Goal: Task Accomplishment & Management: Manage account settings

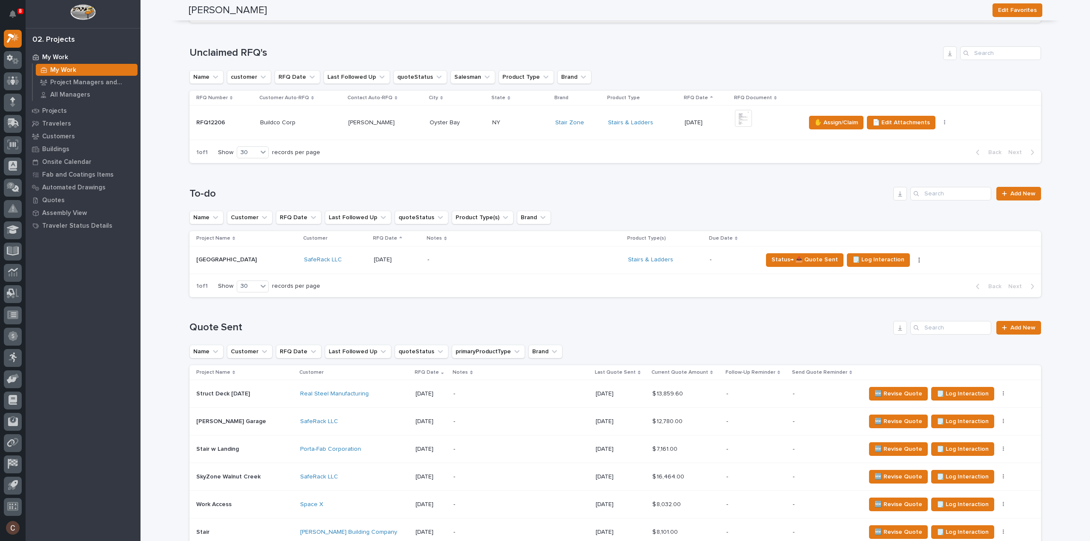
click at [260, 399] on div "Struct Deck 9.16.25 Struct Deck 9.16.25" at bounding box center [244, 394] width 97 height 14
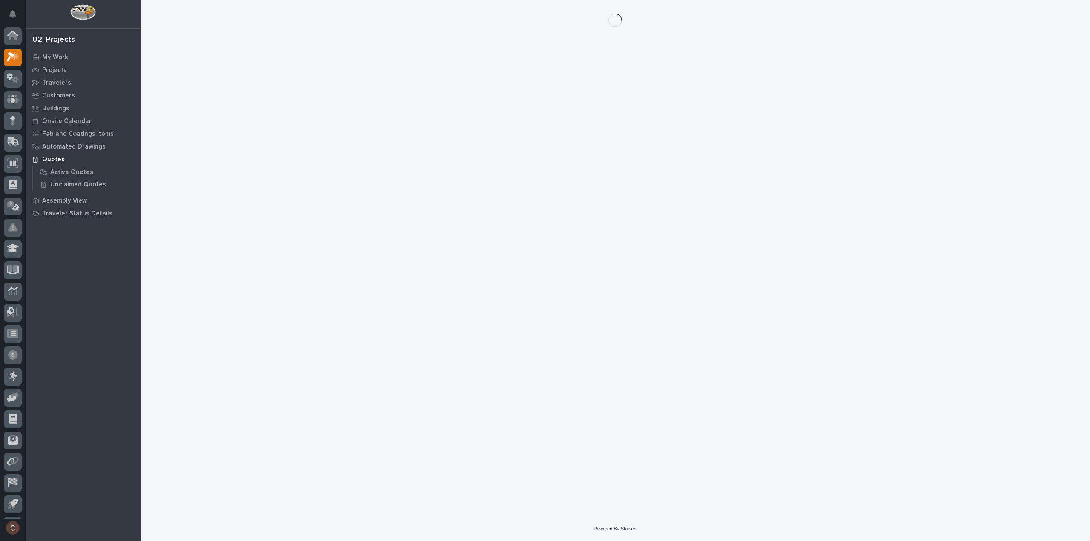
scroll to position [19, 0]
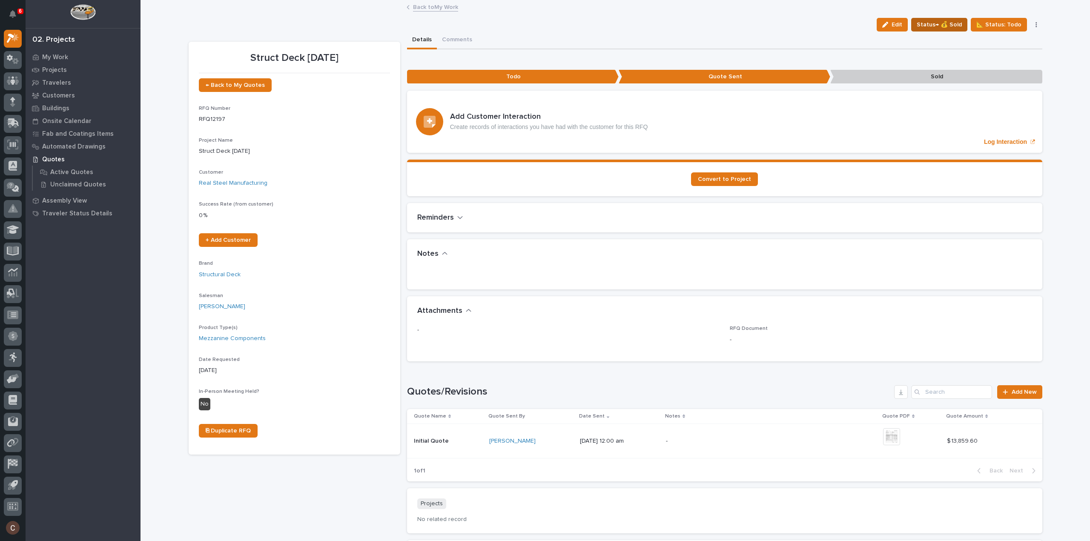
click at [940, 26] on span "Status→ 💰 Sold" at bounding box center [938, 25] width 45 height 10
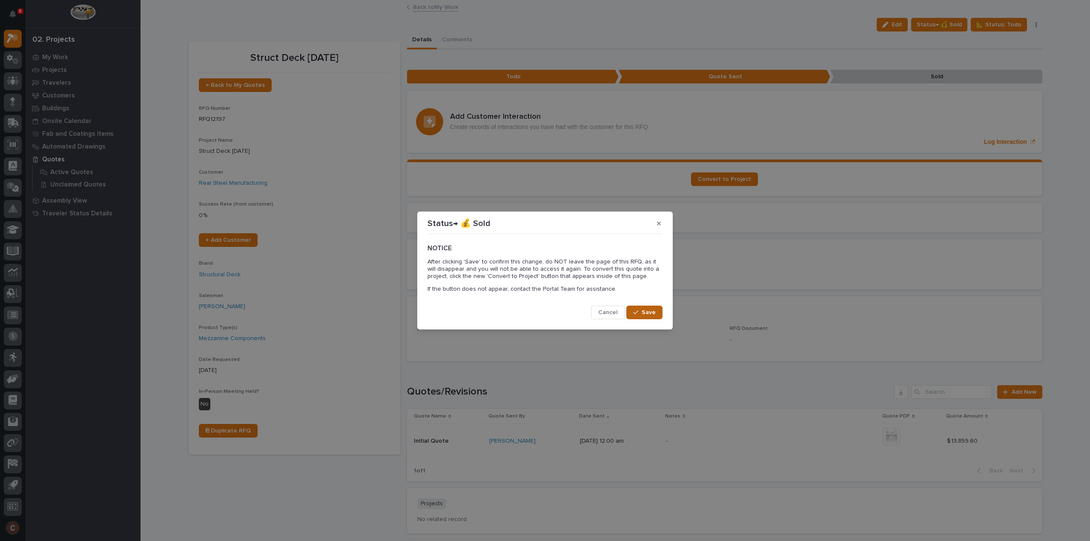
click at [651, 313] on span "Save" at bounding box center [648, 313] width 14 height 8
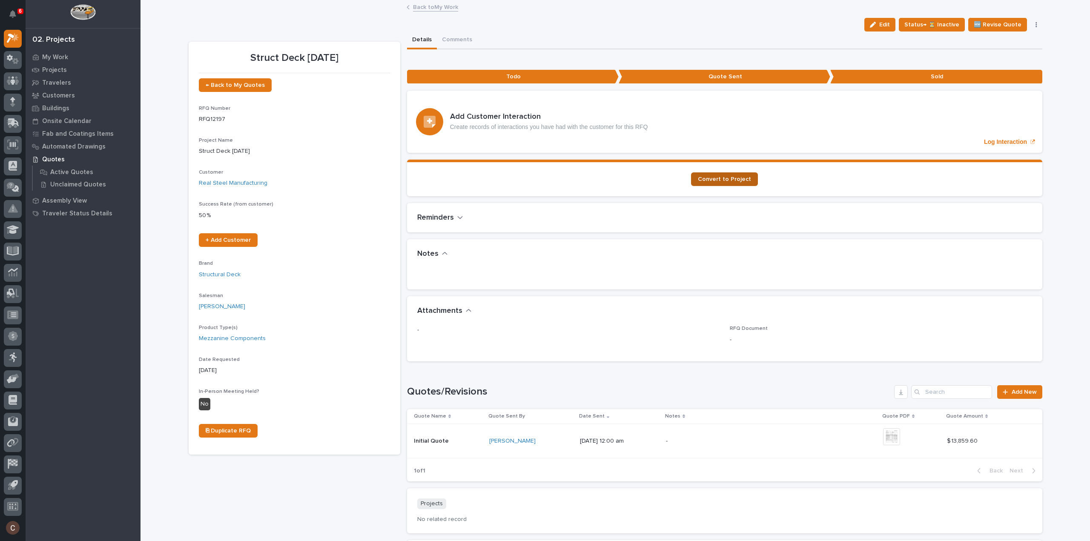
click at [718, 174] on link "Convert to Project" at bounding box center [724, 179] width 67 height 14
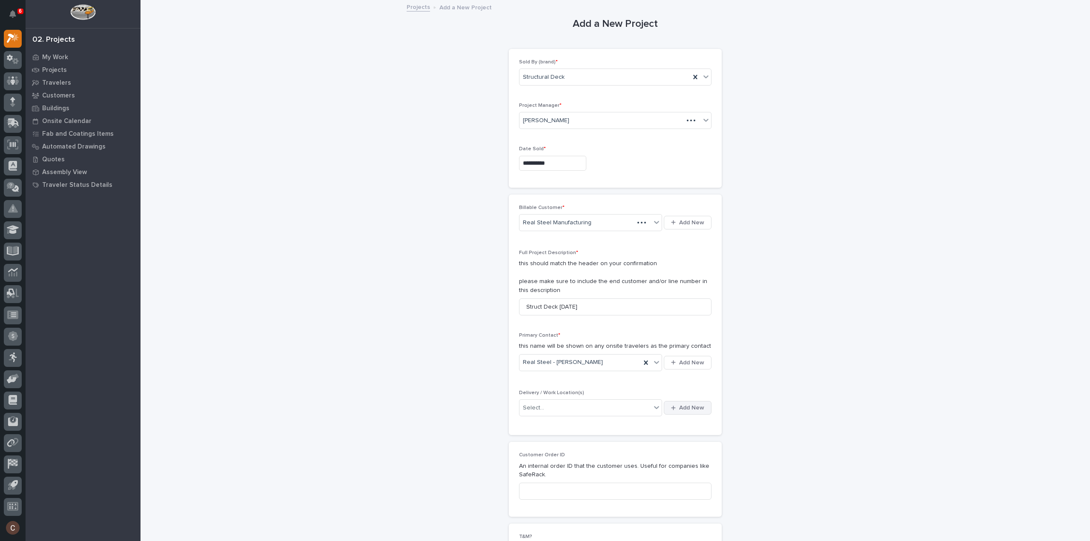
click at [687, 410] on button "Add New" at bounding box center [688, 408] width 48 height 14
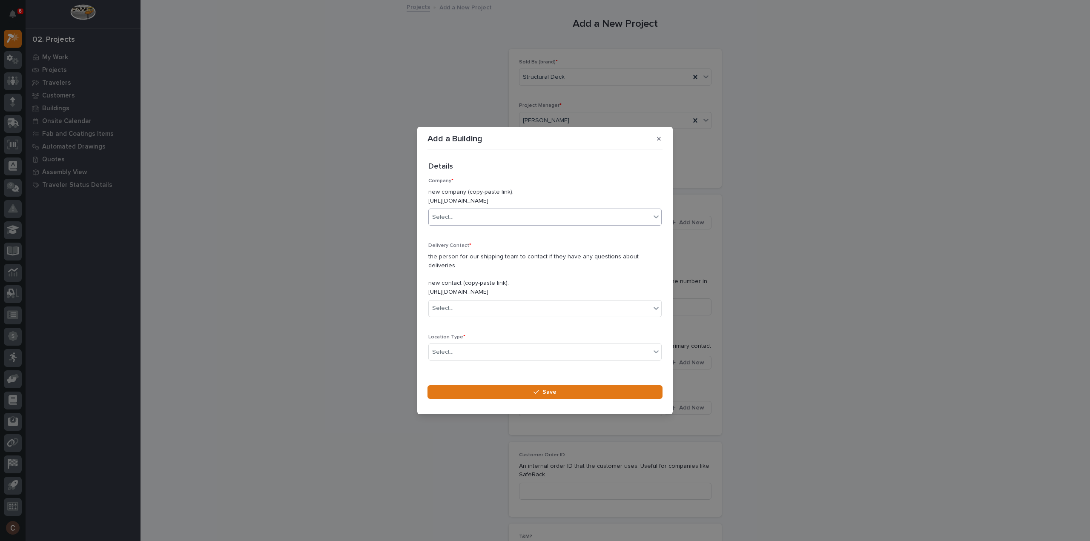
click at [543, 216] on div "Select..." at bounding box center [540, 217] width 222 height 14
type input "**********"
click at [520, 230] on div "Real Steel Manufacturing" at bounding box center [541, 238] width 227 height 16
click at [515, 236] on div "Real Steel Manufacturing" at bounding box center [542, 238] width 226 height 15
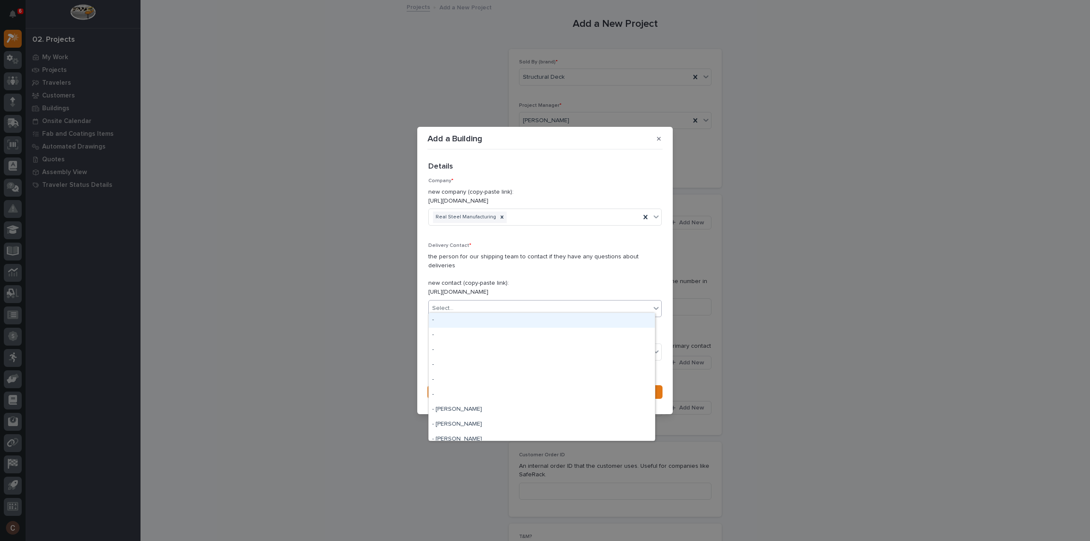
click at [461, 302] on div "Select..." at bounding box center [540, 308] width 222 height 14
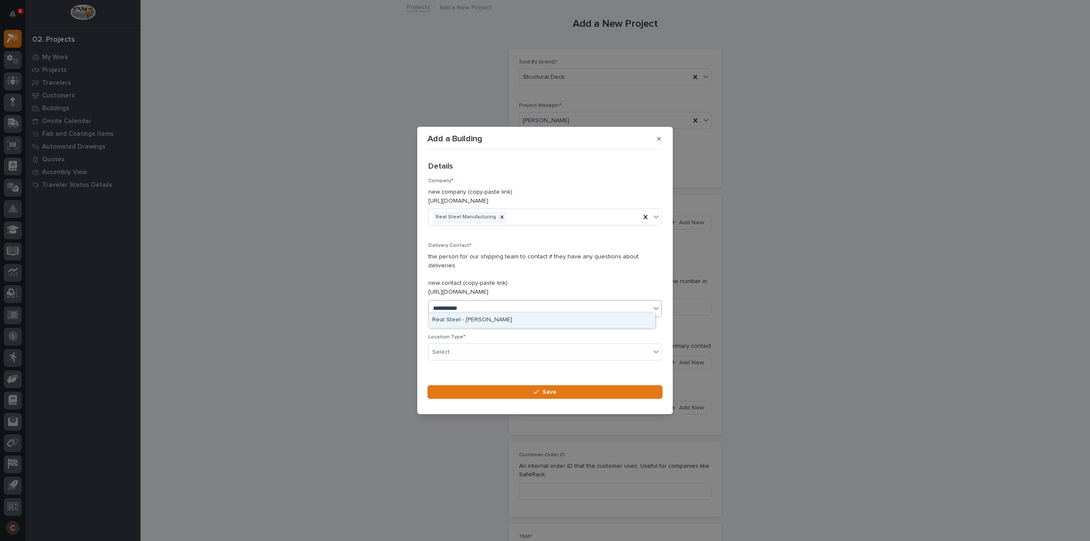
type input "**********"
click at [468, 319] on div "Real Steel - [PERSON_NAME]" at bounding box center [542, 320] width 226 height 15
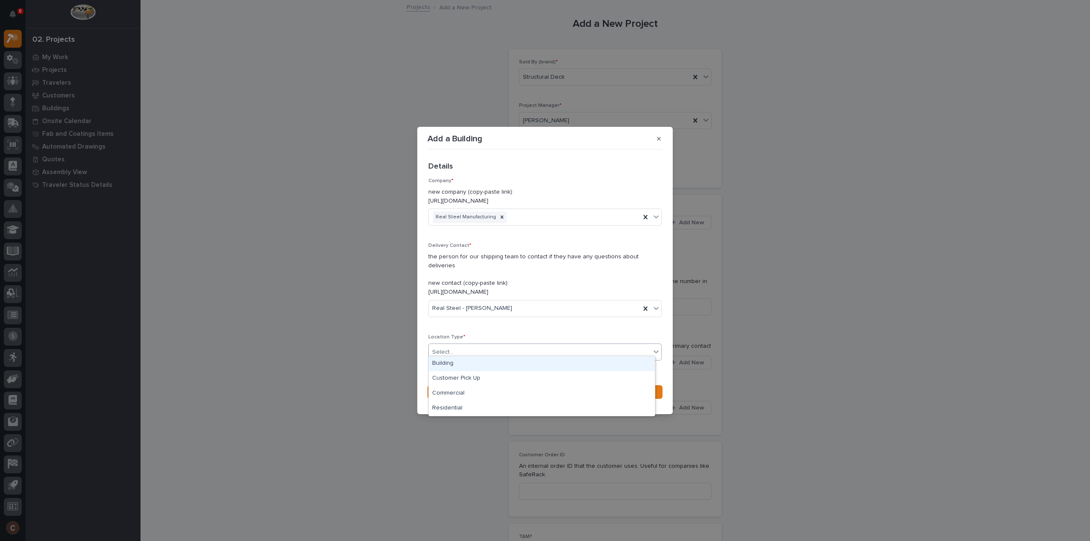
click at [467, 349] on div "Select..." at bounding box center [540, 352] width 222 height 14
click at [461, 364] on div "Building" at bounding box center [542, 363] width 226 height 15
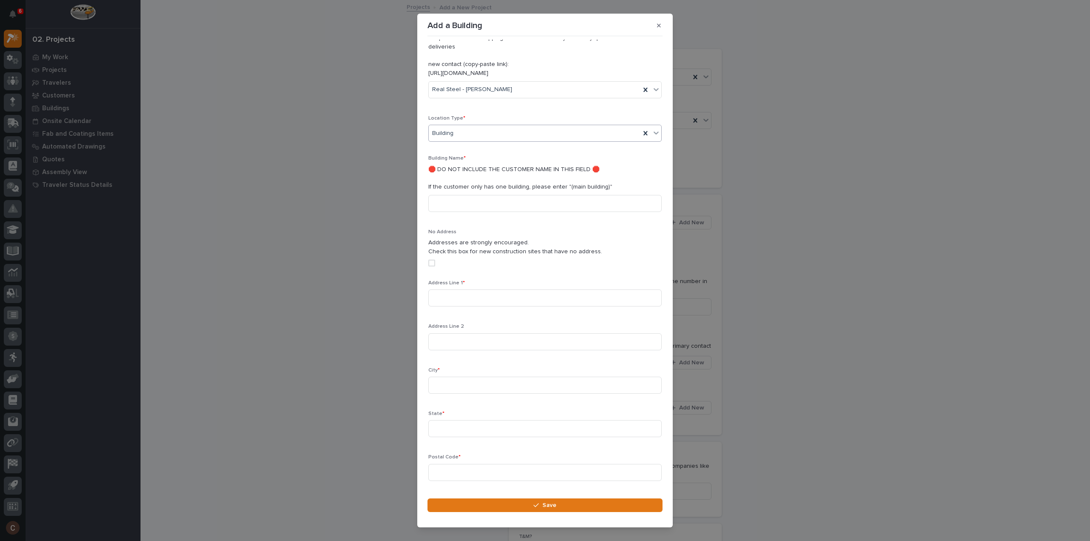
scroll to position [18, 0]
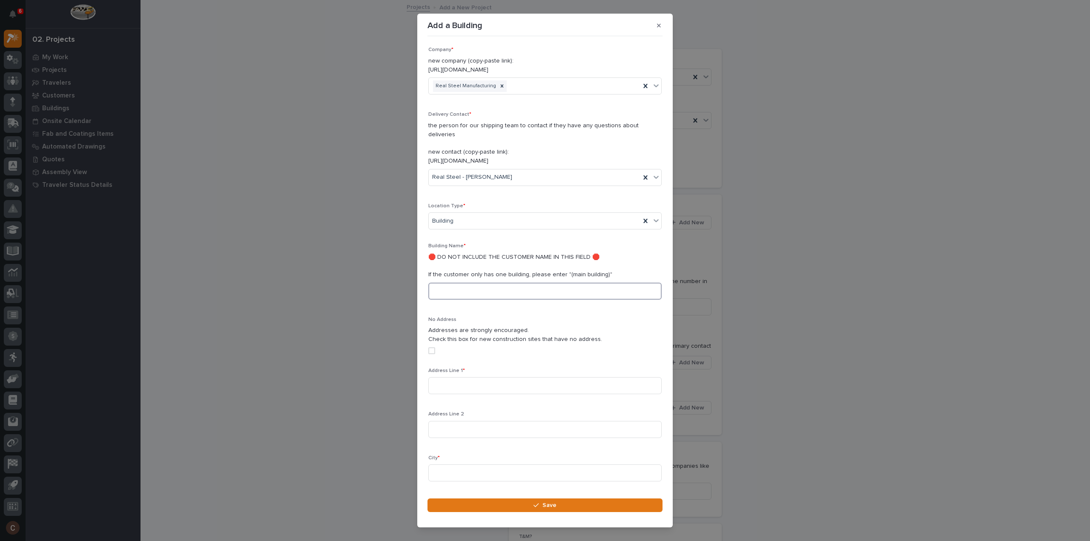
click at [466, 283] on input at bounding box center [544, 291] width 233 height 17
type input "(main building)"
type input "605 S Scenic Dr"
type input "Muskegon"
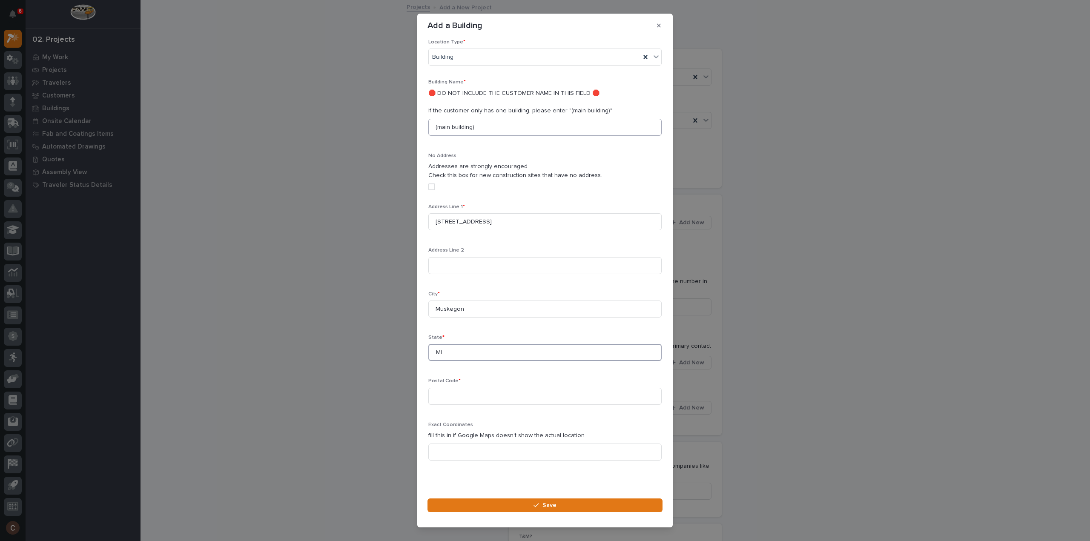
type input "MI"
type input "49441"
click at [533, 506] on button "Save" at bounding box center [544, 505] width 235 height 14
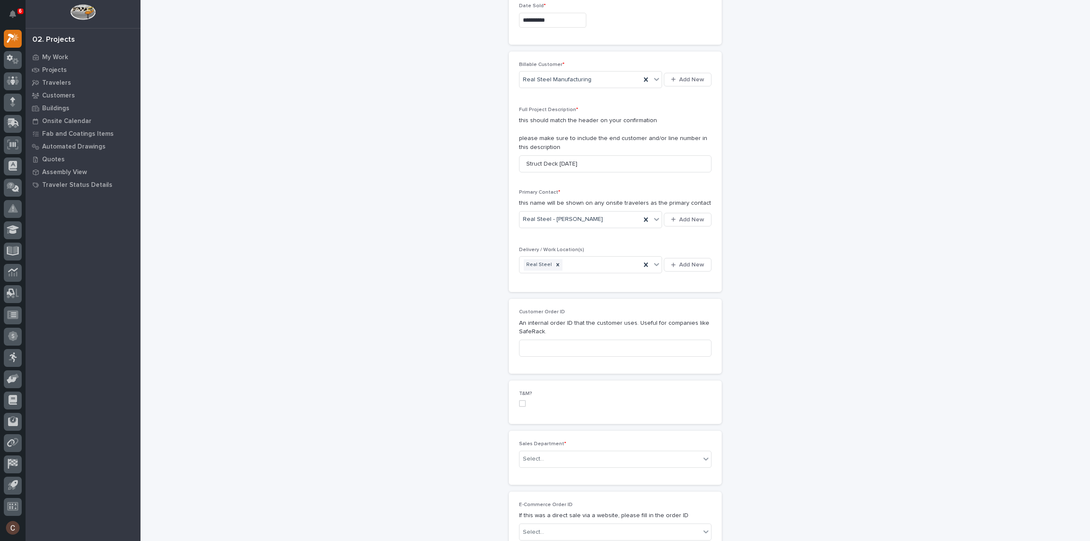
scroll to position [170, 0]
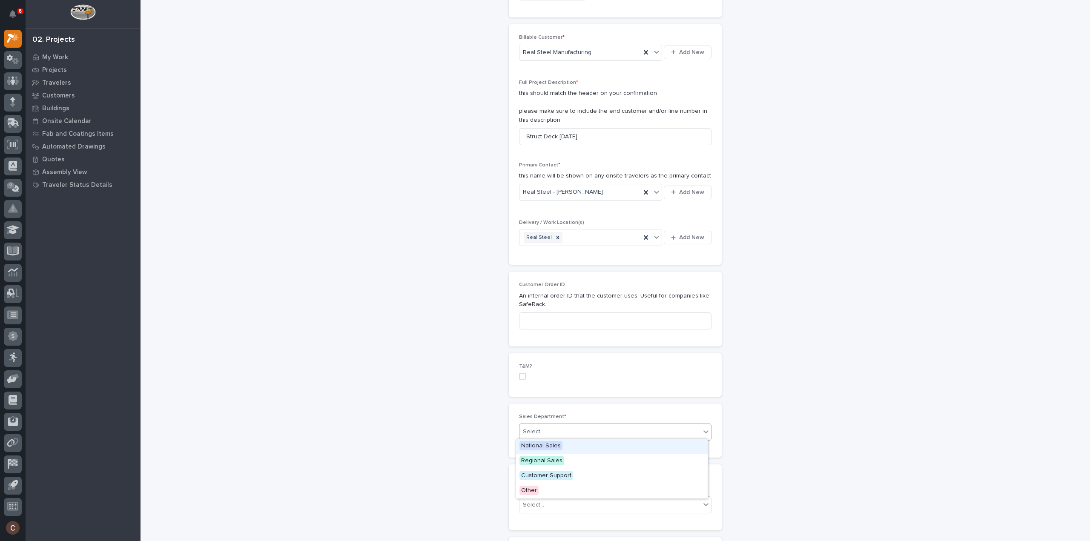
click at [550, 426] on div "Select..." at bounding box center [609, 432] width 181 height 14
click at [545, 447] on span "National Sales" at bounding box center [540, 445] width 43 height 9
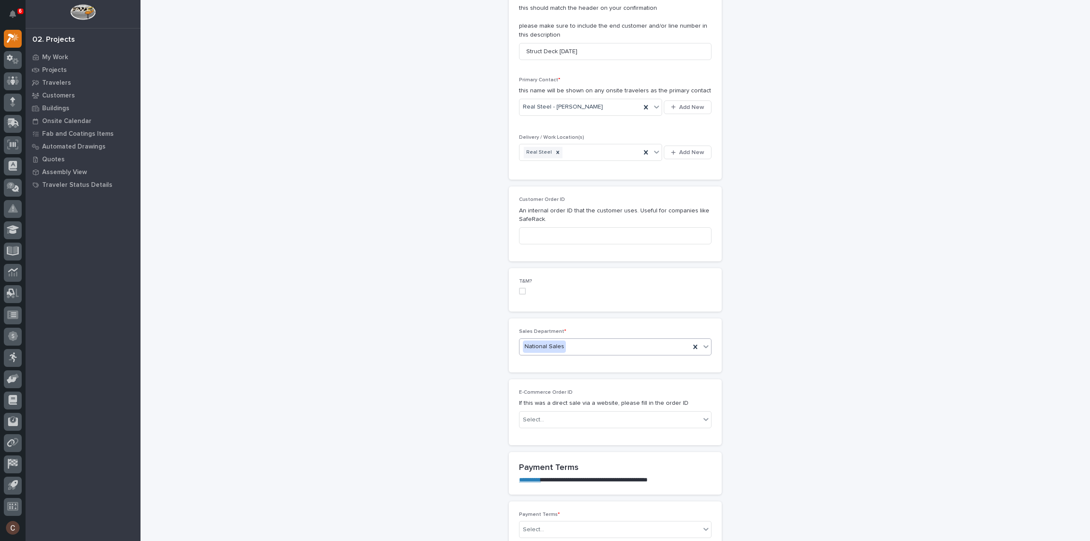
scroll to position [341, 0]
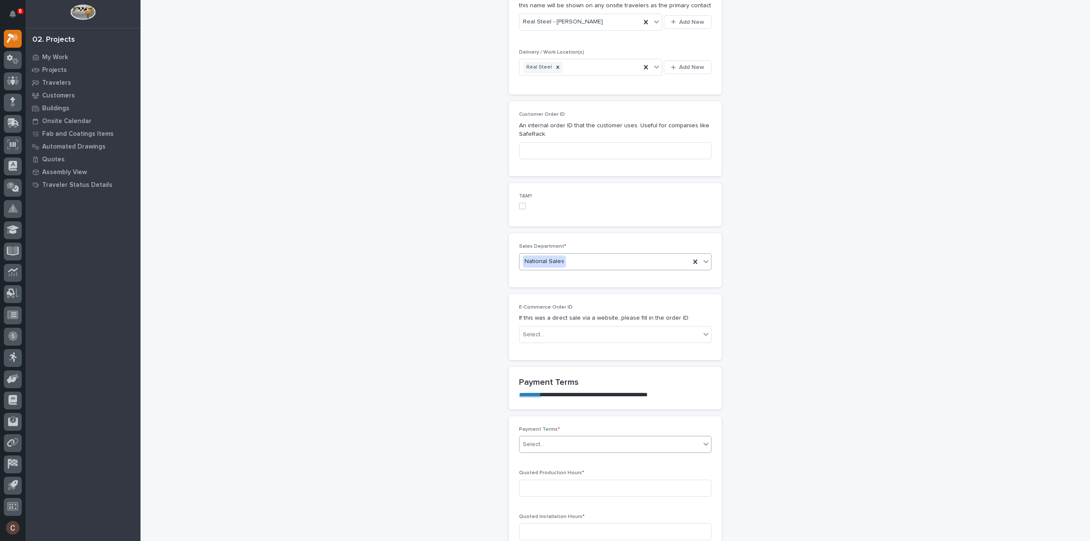
click at [547, 445] on div "Select..." at bounding box center [609, 445] width 181 height 14
click at [538, 518] on div "Net 30" at bounding box center [612, 517] width 192 height 15
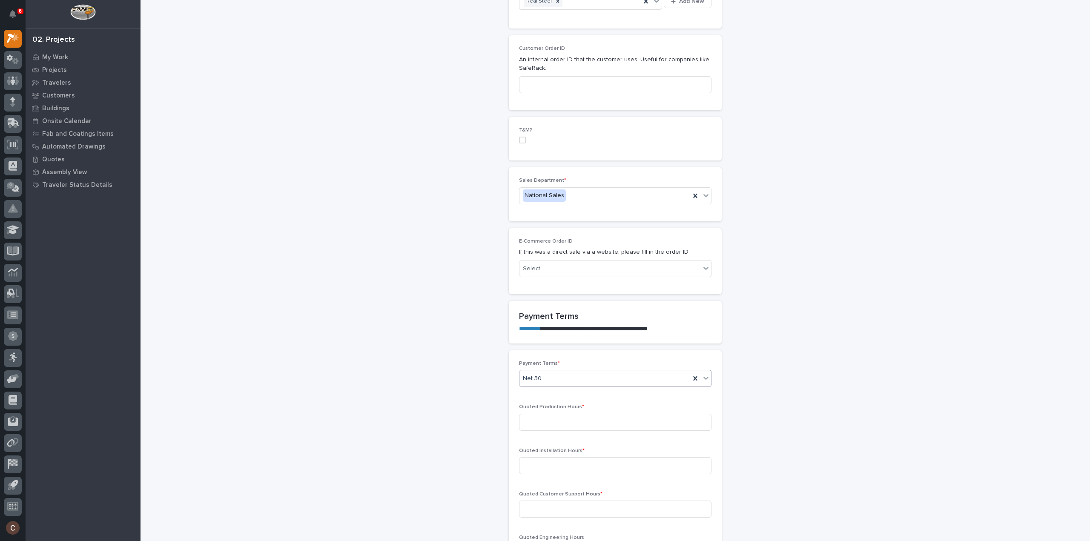
scroll to position [511, 0]
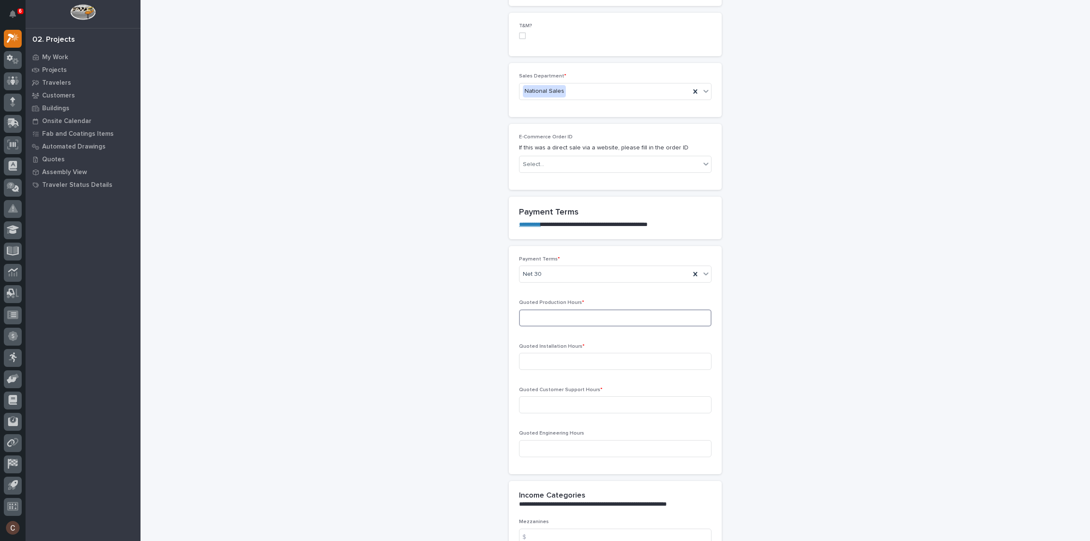
click at [580, 314] on input at bounding box center [615, 317] width 192 height 17
click at [587, 314] on input at bounding box center [615, 317] width 192 height 17
click at [566, 319] on input at bounding box center [615, 317] width 192 height 17
type input "62"
type input "0"
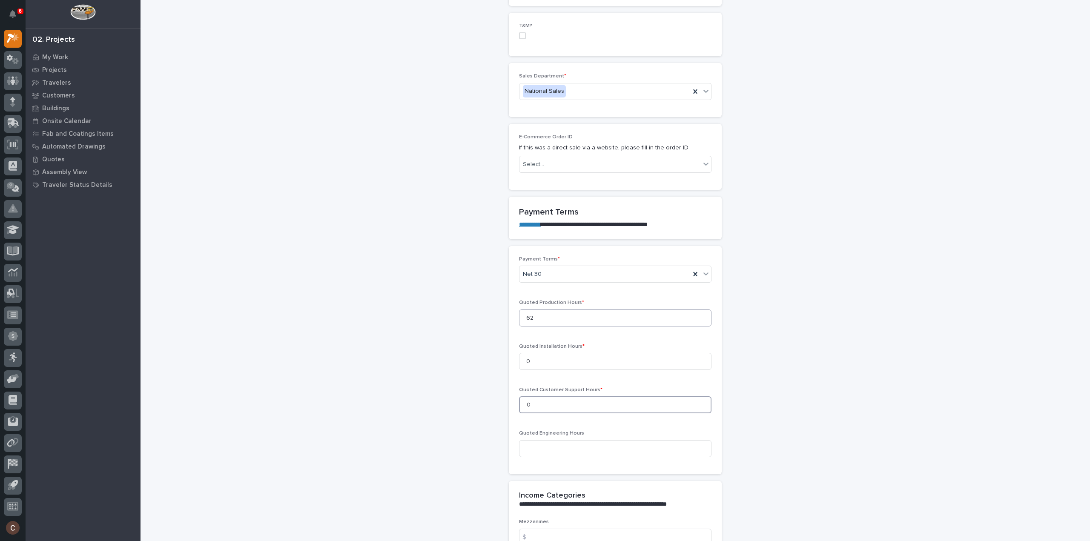
type input "0"
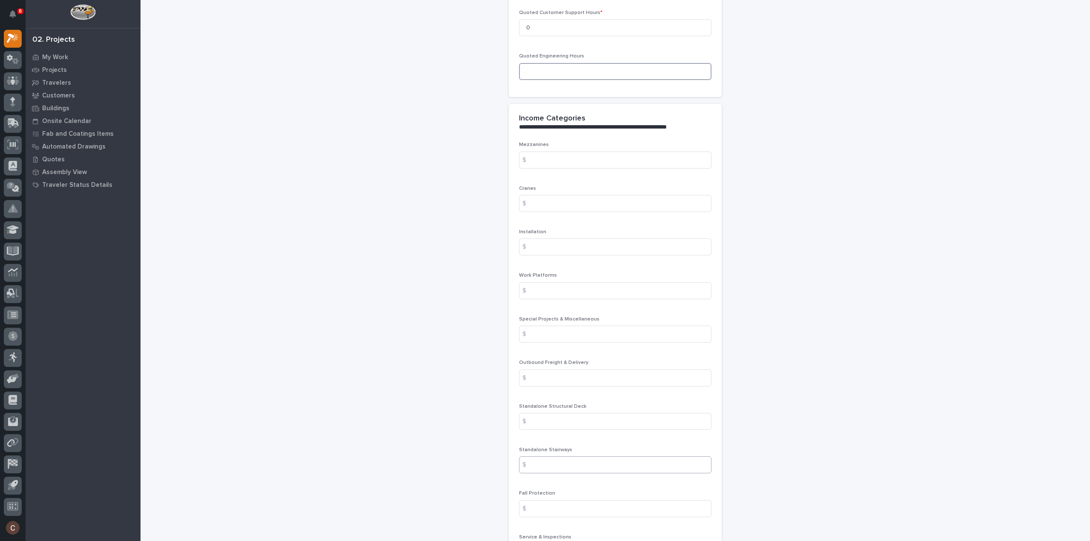
scroll to position [936, 0]
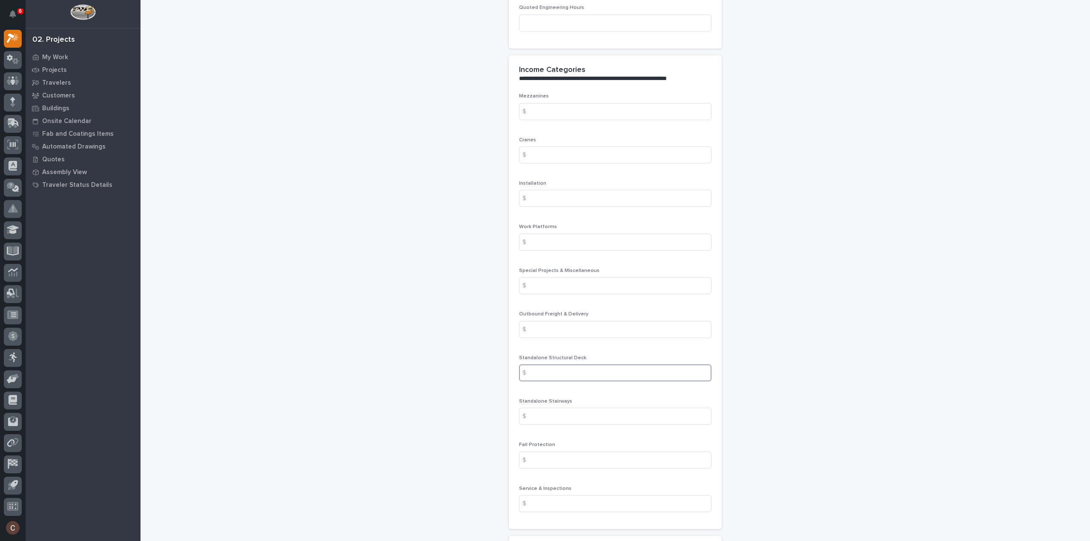
click at [561, 372] on input at bounding box center [615, 372] width 192 height 17
type input "13319.60"
type input "540"
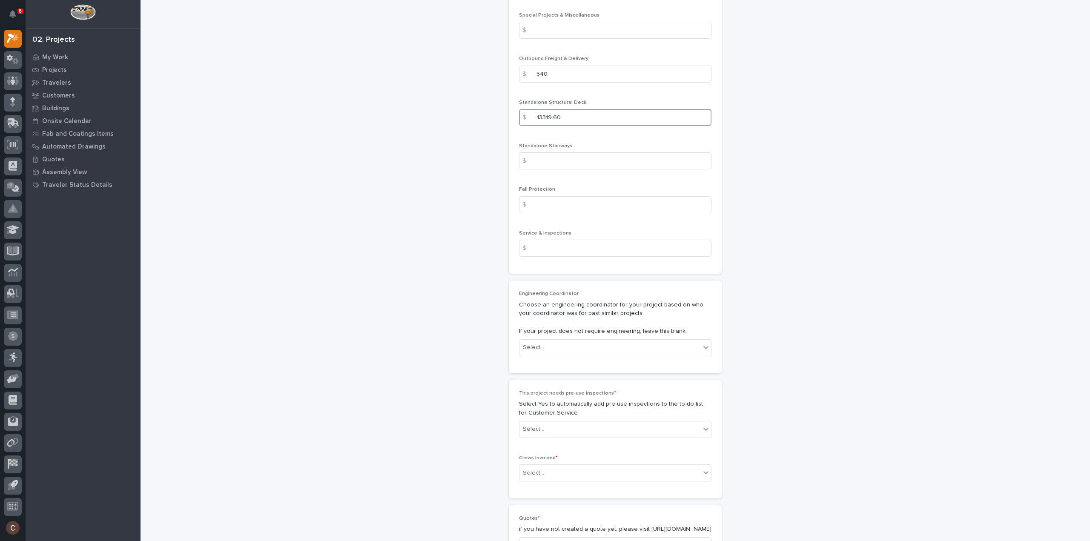
scroll to position [1277, 0]
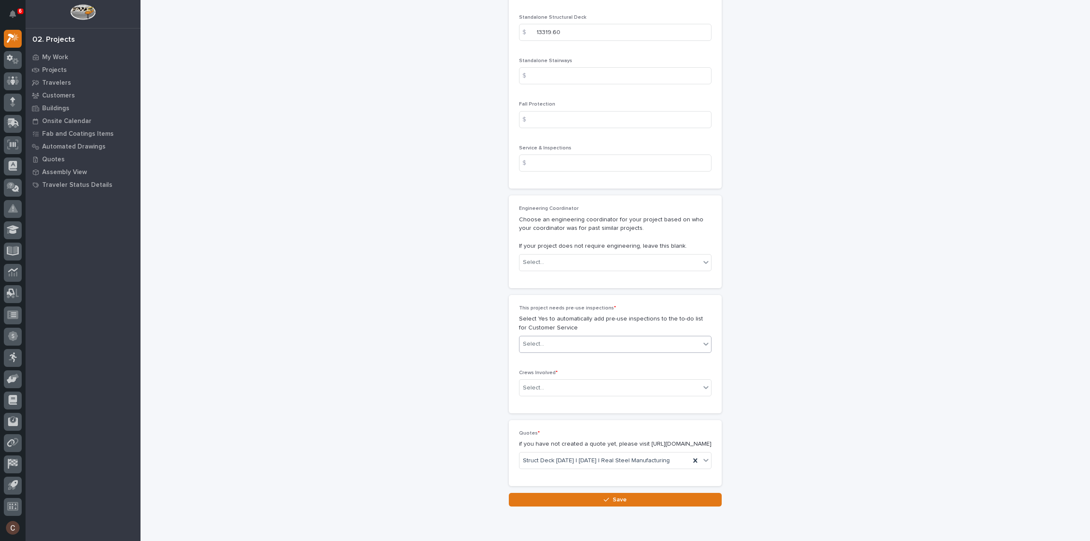
click at [576, 339] on div "Select..." at bounding box center [609, 344] width 181 height 14
click at [537, 368] on div "No" at bounding box center [612, 372] width 192 height 15
click at [541, 381] on div "Select..." at bounding box center [609, 388] width 181 height 14
click at [538, 399] on div "Production" at bounding box center [612, 400] width 192 height 15
click at [594, 502] on button "Save" at bounding box center [615, 500] width 213 height 14
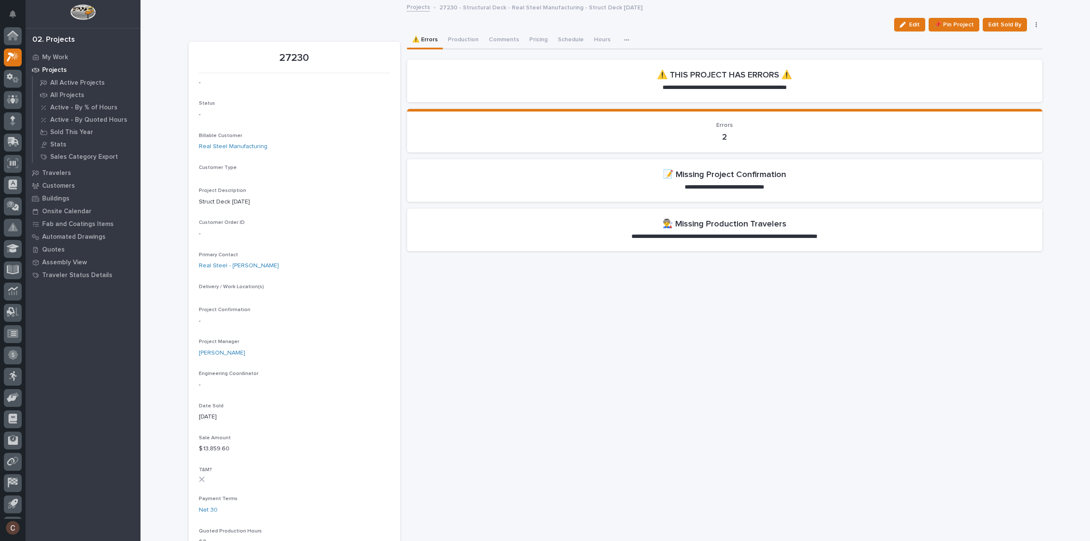
scroll to position [19, 0]
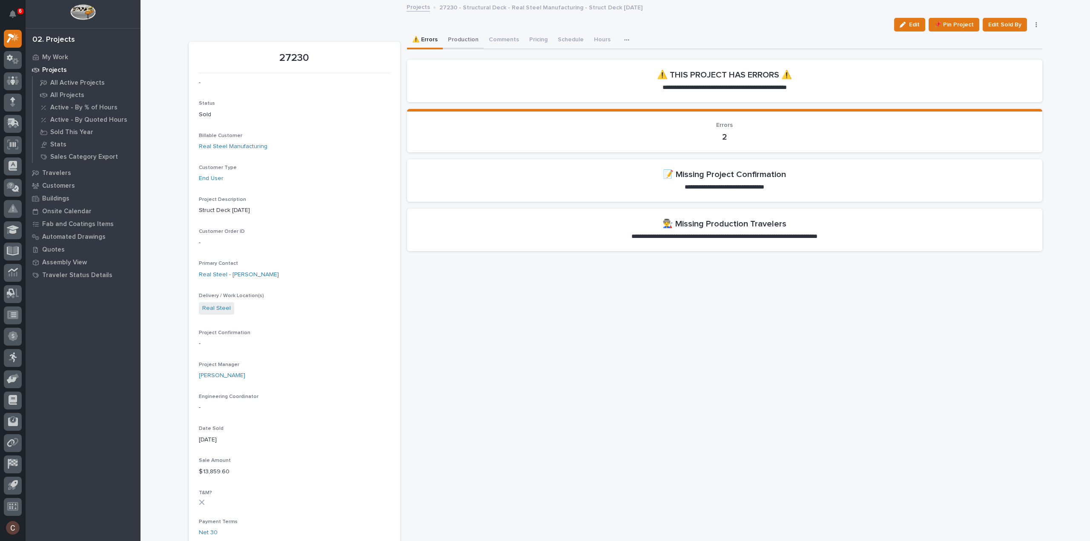
click at [454, 43] on button "Production" at bounding box center [463, 40] width 41 height 18
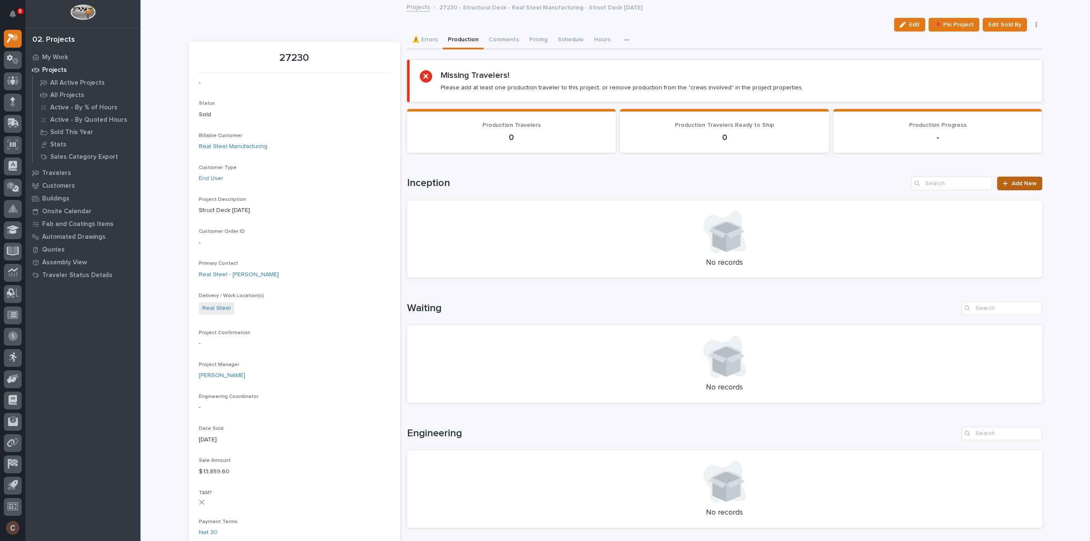
click at [1004, 183] on icon at bounding box center [1004, 183] width 5 height 6
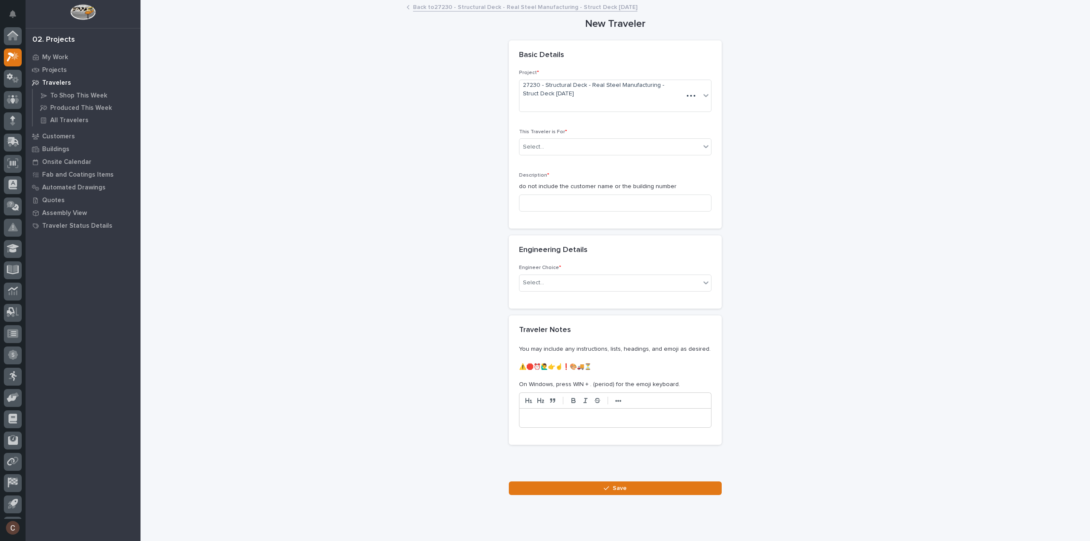
scroll to position [19, 0]
click at [568, 144] on div "Select..." at bounding box center [609, 147] width 181 height 14
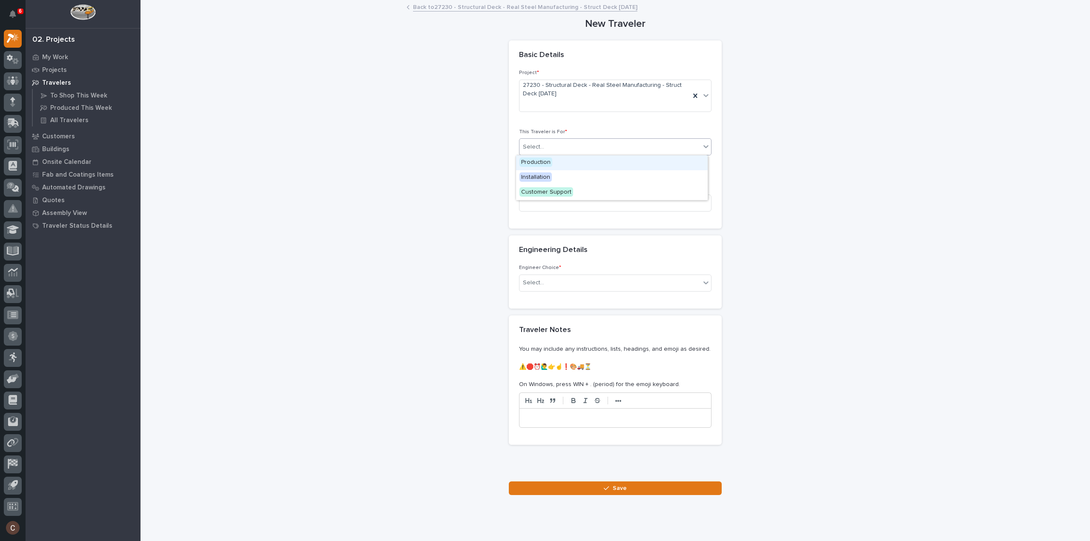
click at [556, 162] on div "Production" at bounding box center [612, 162] width 192 height 15
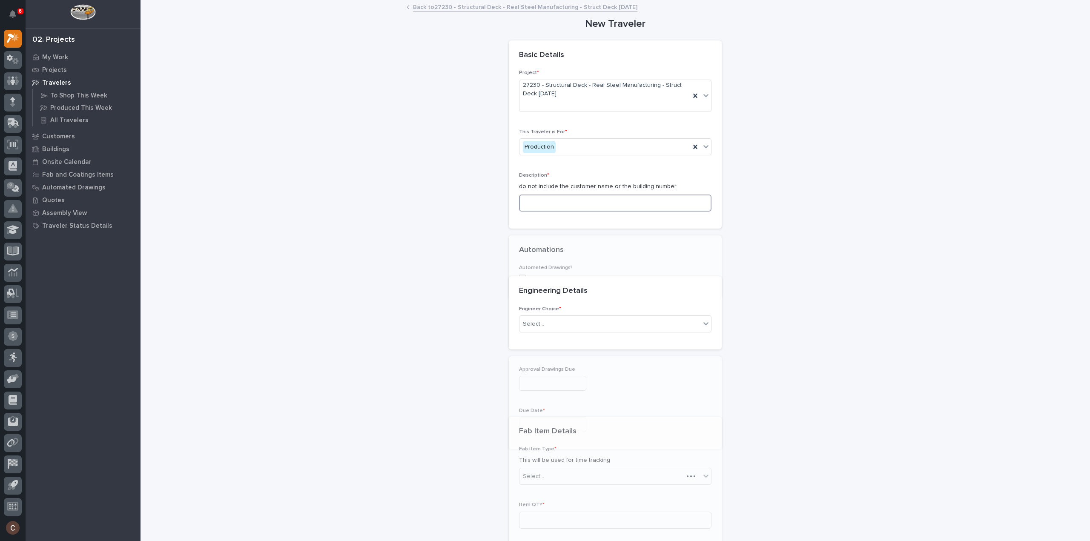
click at [554, 203] on input at bounding box center [615, 203] width 192 height 17
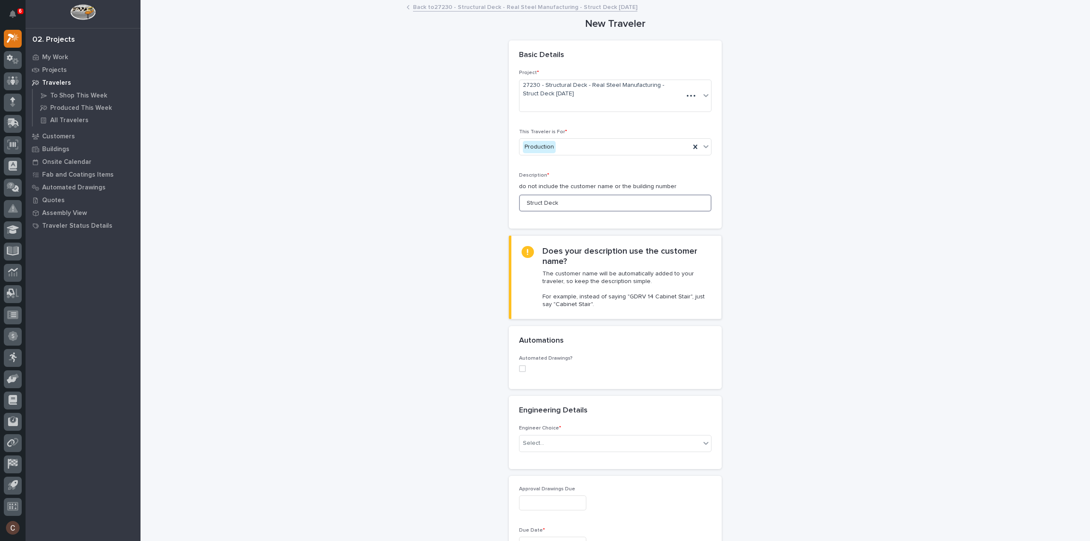
drag, startPoint x: 571, startPoint y: 201, endPoint x: 186, endPoint y: 171, distance: 385.9
type input "D"
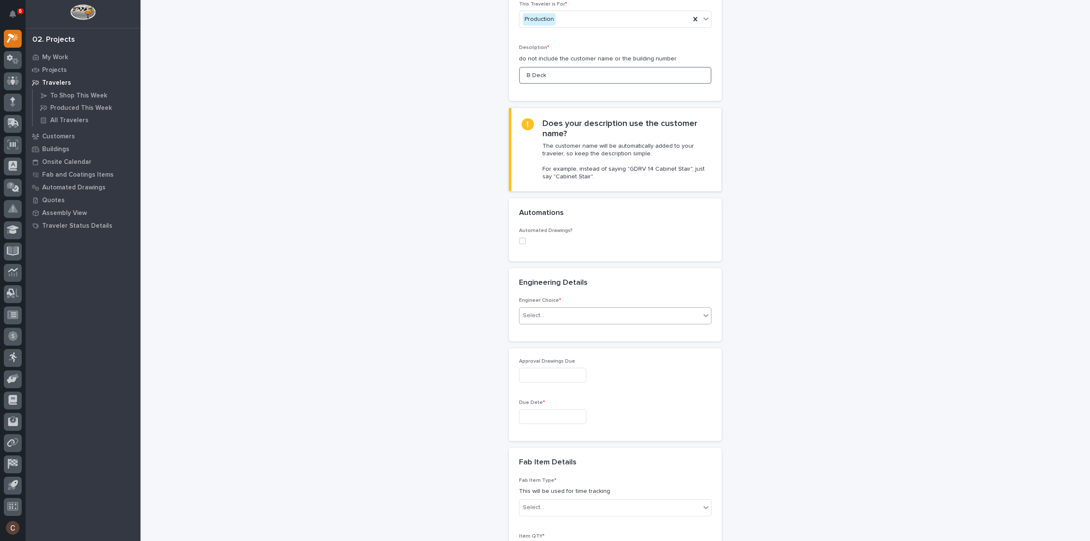
type input "B Deck"
click at [538, 314] on div "Select..." at bounding box center [533, 315] width 21 height 9
click at [551, 332] on div "There is no engineering (no drawings)" at bounding box center [612, 330] width 192 height 15
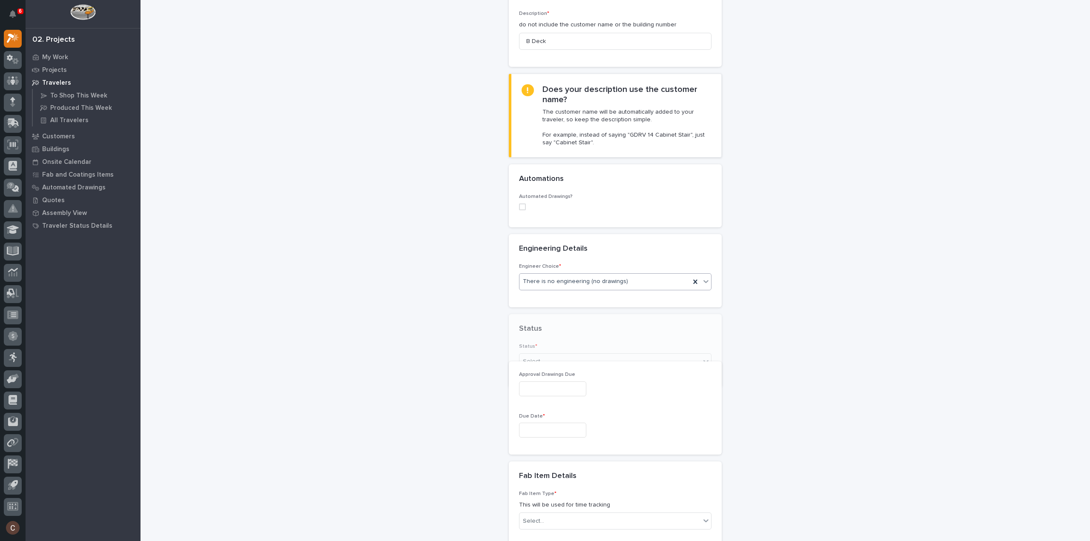
scroll to position [168, 0]
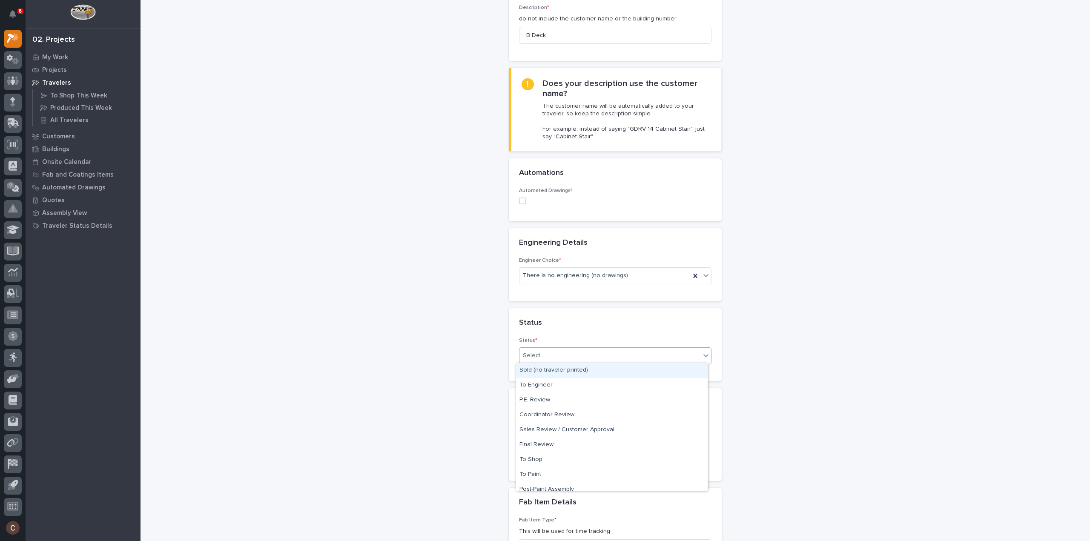
click at [554, 355] on div "Select..." at bounding box center [609, 356] width 181 height 14
click at [545, 406] on div "To Shop" at bounding box center [612, 408] width 192 height 15
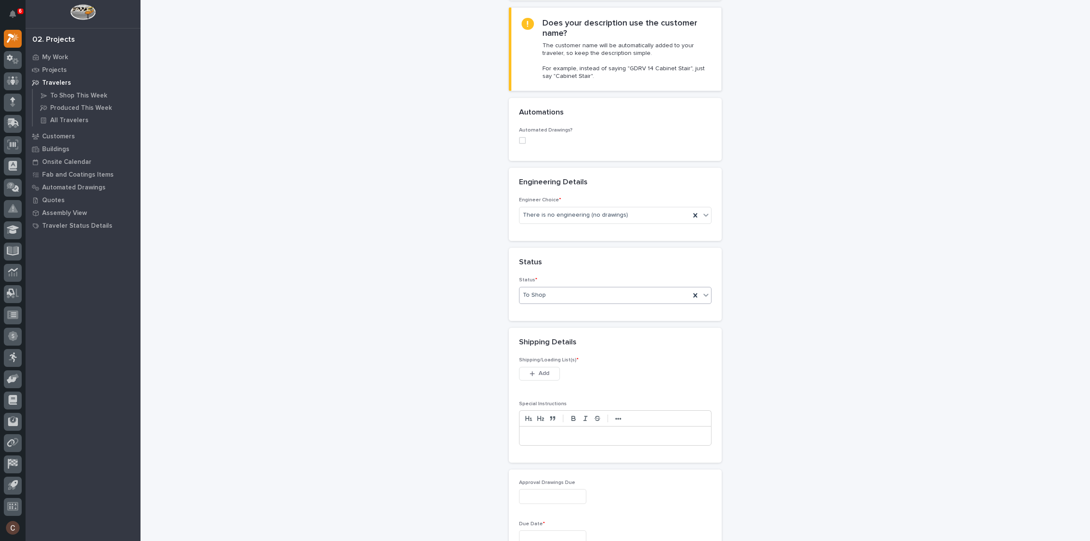
scroll to position [238, 0]
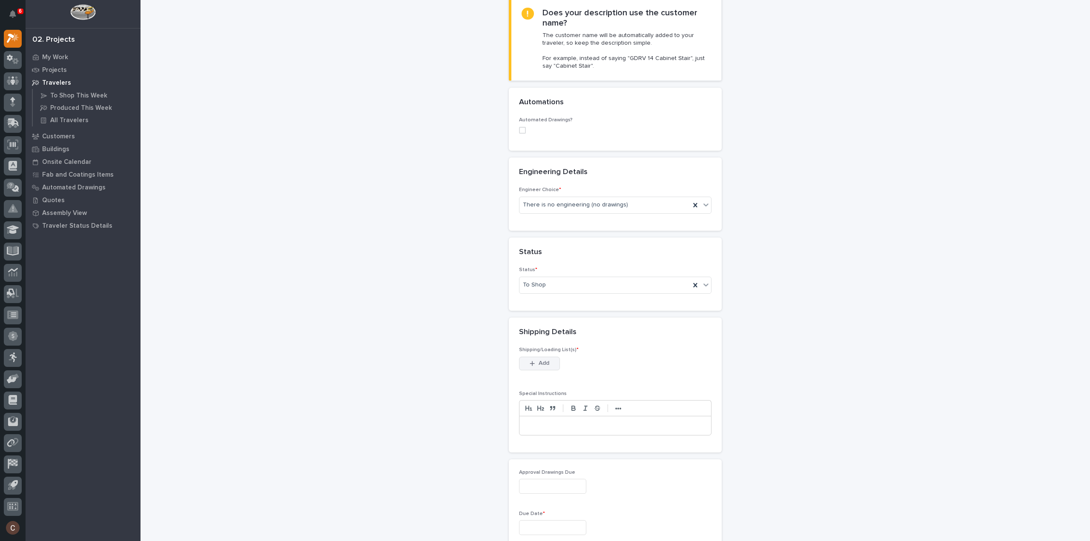
click at [543, 360] on span "Add" at bounding box center [543, 363] width 11 height 8
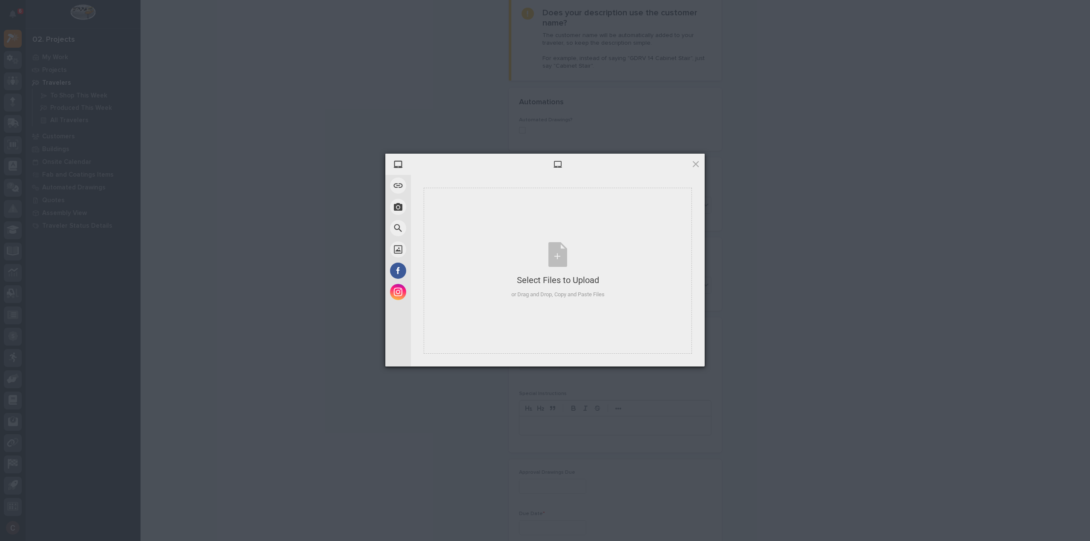
click at [837, 350] on div "My Device Link (URL) Take Photo Web Search Unsplash Facebook Instagram Select F…" at bounding box center [545, 270] width 1090 height 541
click at [696, 159] on div at bounding box center [558, 164] width 294 height 21
click at [696, 163] on span at bounding box center [695, 163] width 9 height 9
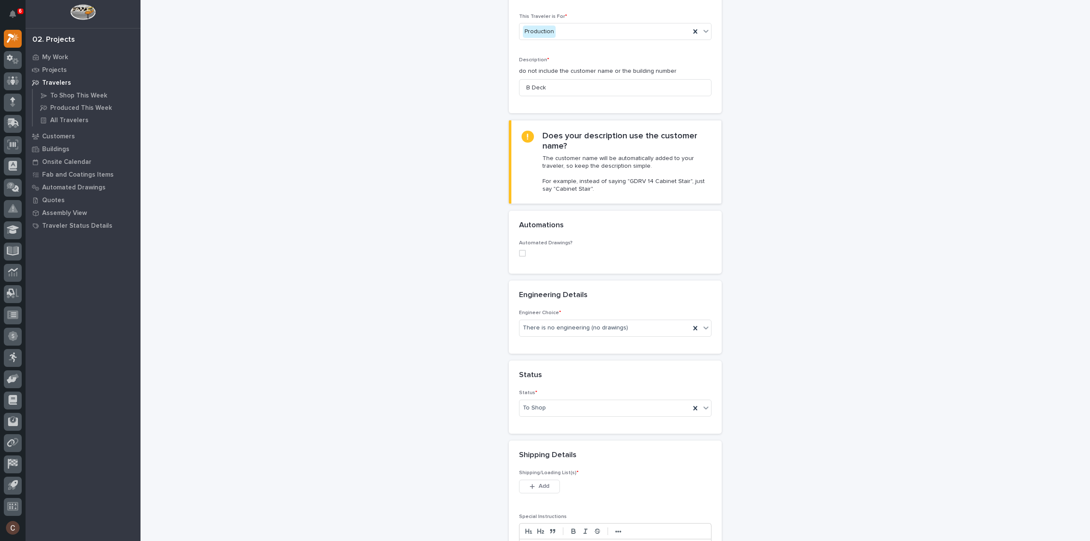
scroll to position [170, 0]
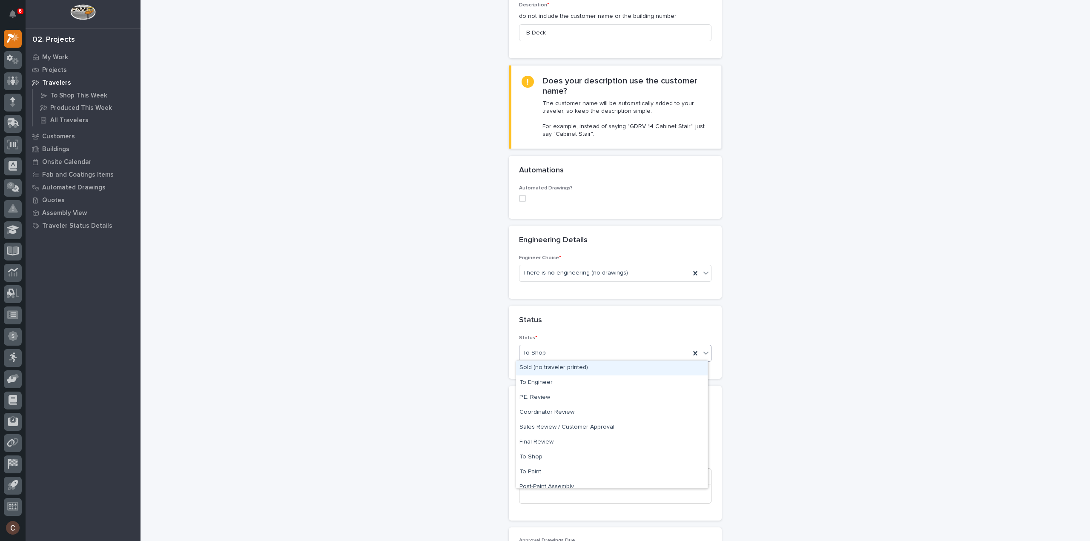
click at [593, 354] on div "To Shop" at bounding box center [604, 353] width 171 height 14
click at [879, 427] on div "**********" at bounding box center [615, 492] width 853 height 1323
click at [546, 432] on button "Add" at bounding box center [539, 432] width 41 height 14
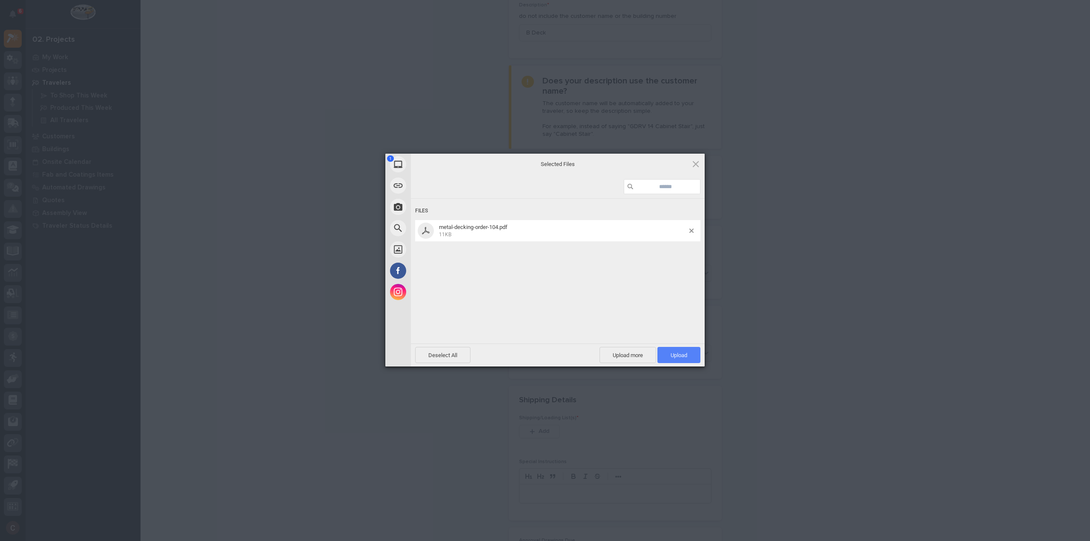
click at [693, 355] on span "Upload 1" at bounding box center [678, 355] width 43 height 16
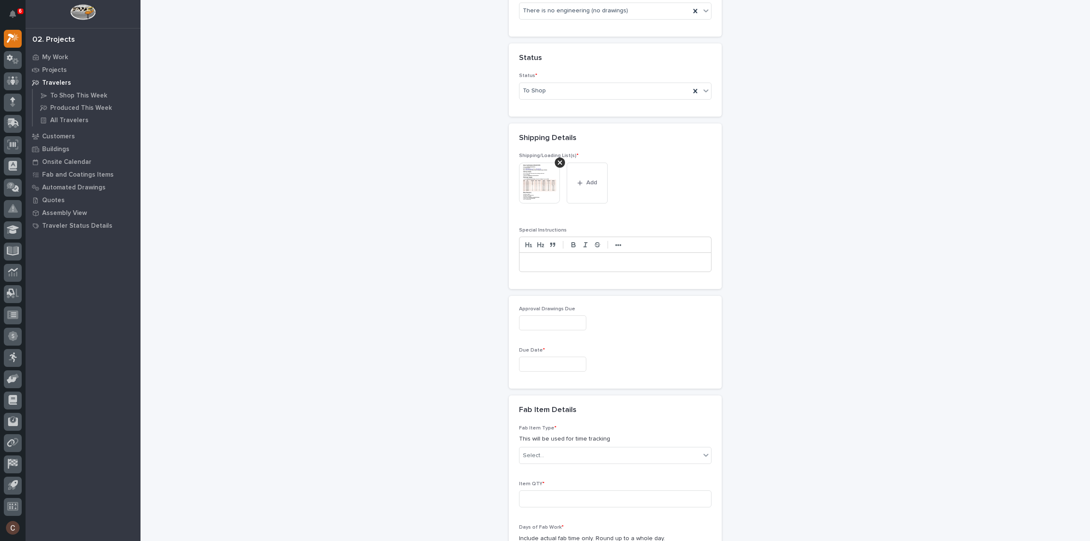
scroll to position [441, 0]
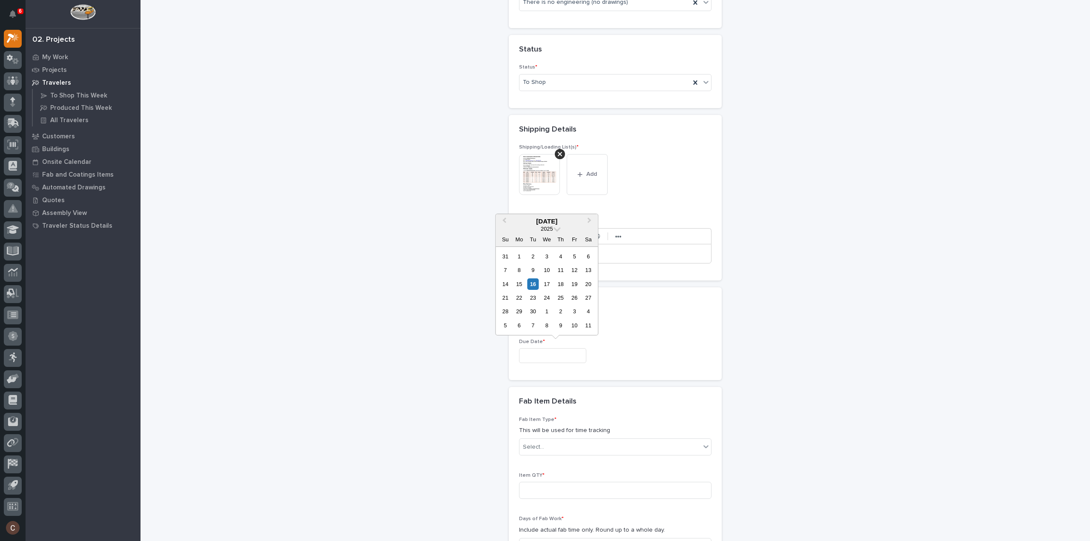
click at [564, 353] on input "text" at bounding box center [552, 355] width 67 height 15
click at [533, 296] on div "23" at bounding box center [532, 297] width 11 height 11
type input "**********"
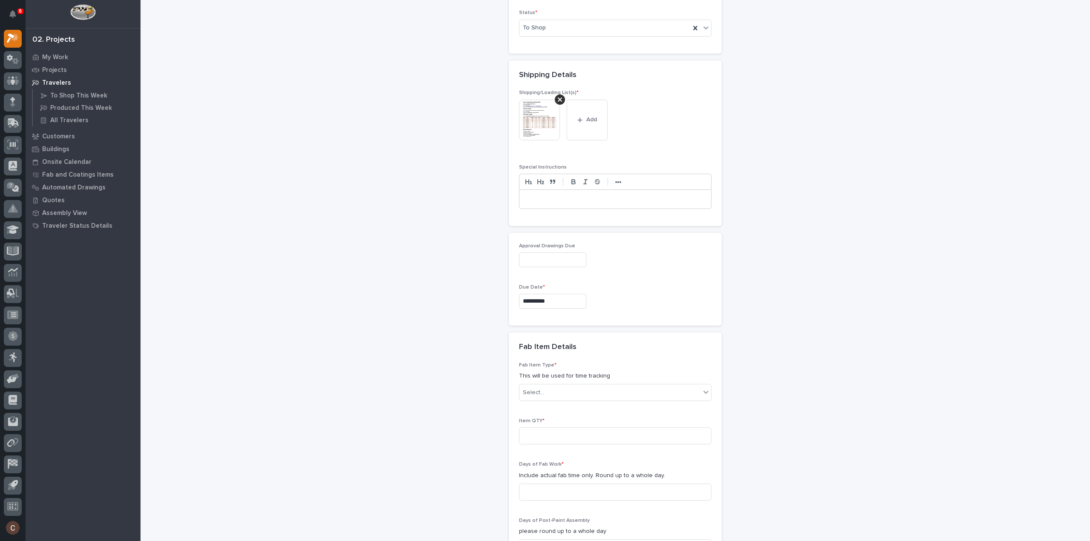
scroll to position [526, 0]
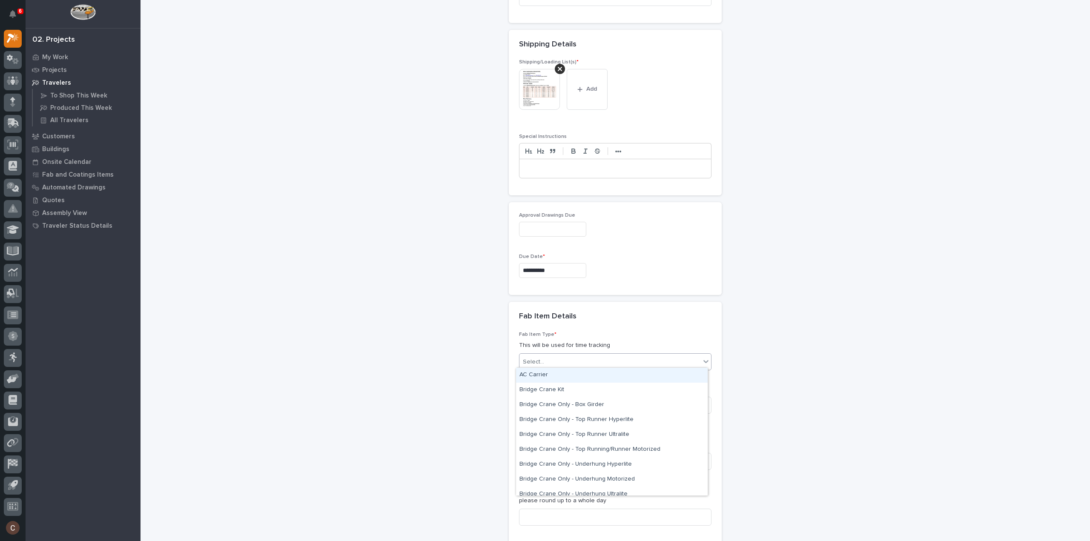
click at [554, 361] on div "Select..." at bounding box center [609, 362] width 181 height 14
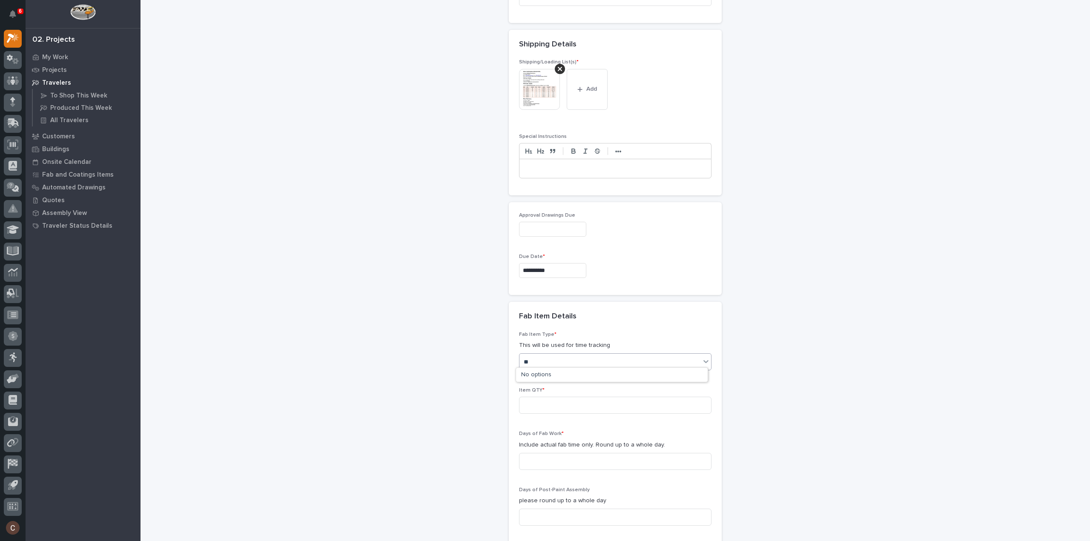
type input "*"
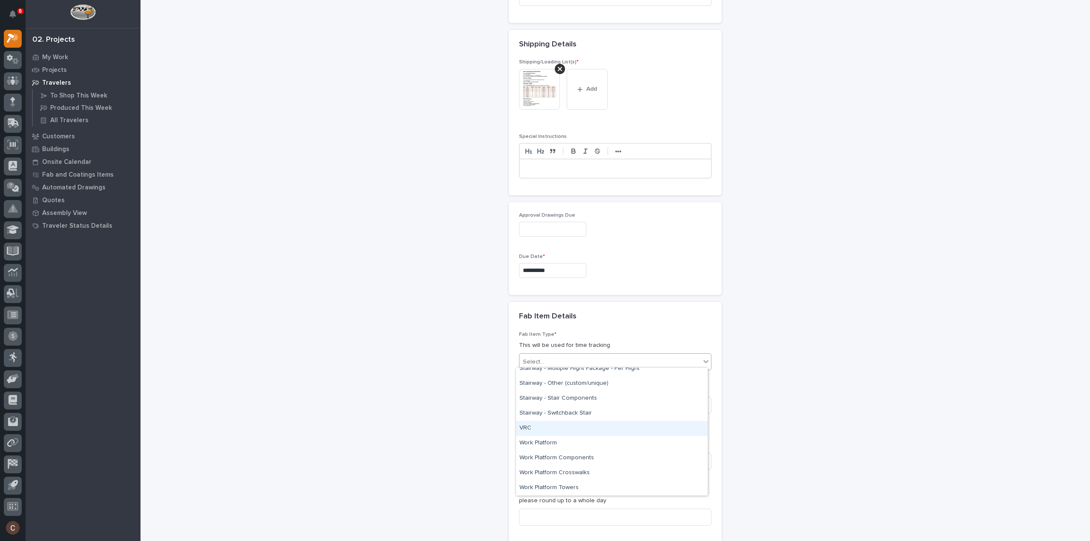
scroll to position [330, 0]
click at [568, 475] on div "Mezzanine Gates" at bounding box center [612, 477] width 192 height 15
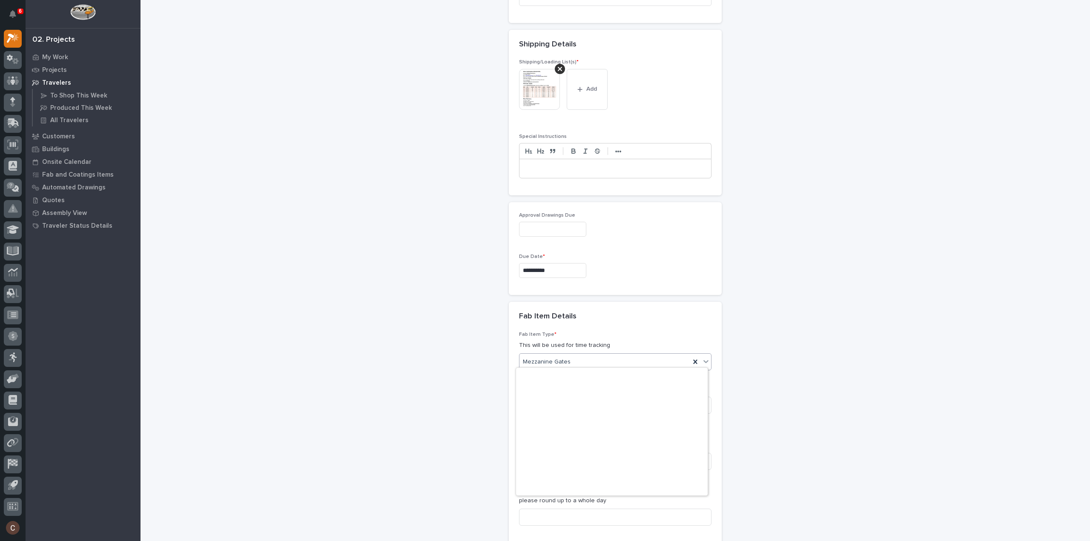
click at [554, 361] on span "Mezzanine Gates" at bounding box center [547, 362] width 48 height 9
click at [560, 406] on div "Mezzanine Package" at bounding box center [612, 407] width 192 height 15
click at [554, 403] on input at bounding box center [615, 405] width 192 height 17
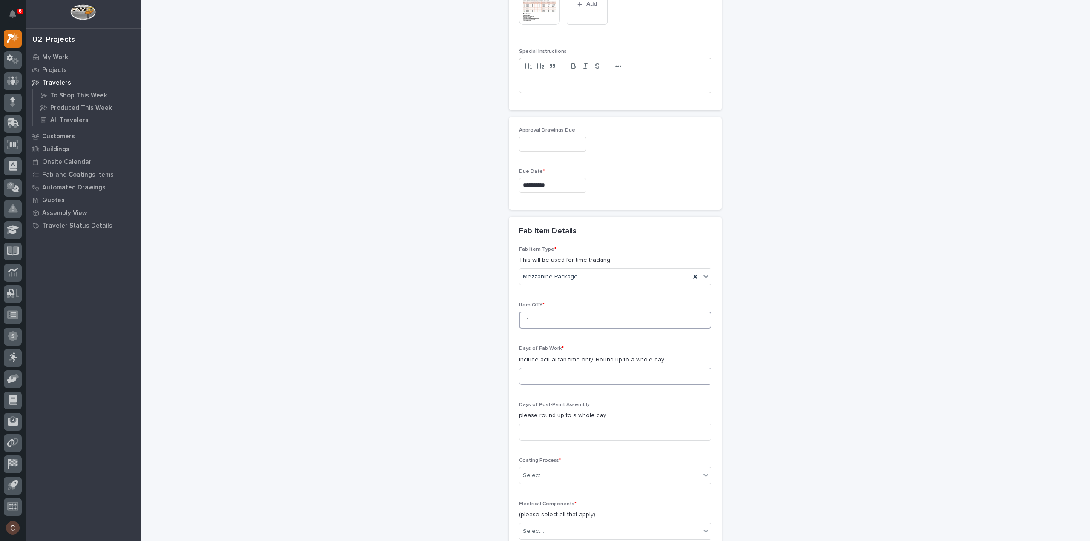
type input "1"
click at [551, 368] on input at bounding box center [615, 376] width 192 height 17
drag, startPoint x: 543, startPoint y: 375, endPoint x: 447, endPoint y: 369, distance: 96.0
click at [447, 368] on div "**********" at bounding box center [615, 67] width 853 height 1354
type input "2"
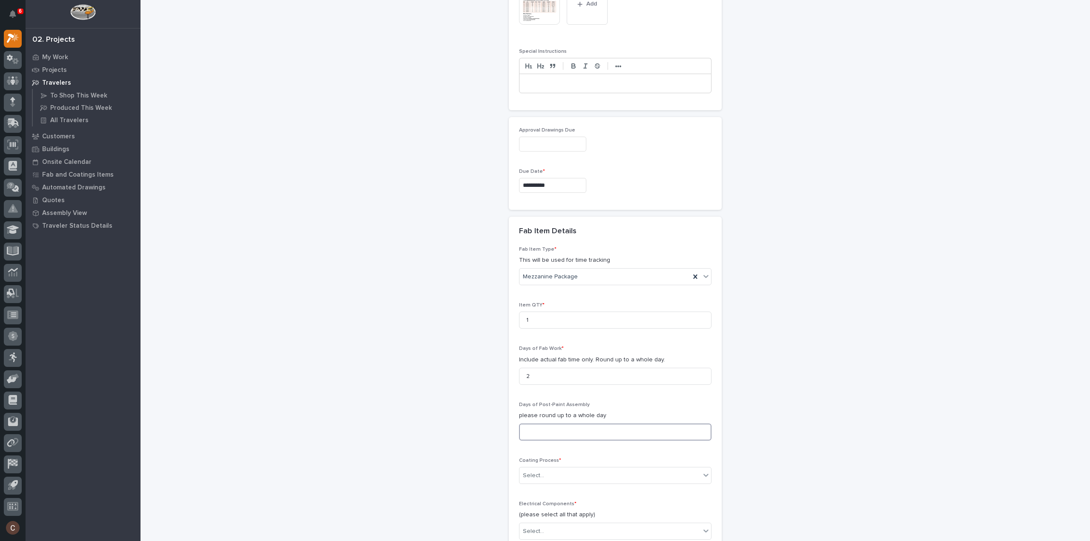
click at [549, 429] on input at bounding box center [615, 432] width 192 height 17
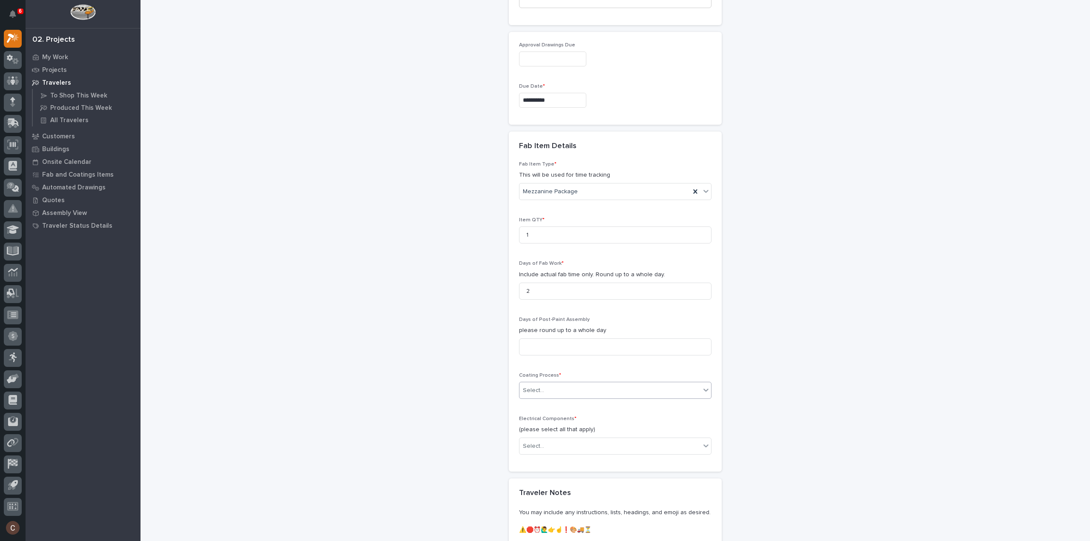
click at [553, 384] on div "Select..." at bounding box center [609, 391] width 181 height 14
drag, startPoint x: 546, startPoint y: 425, endPoint x: 545, endPoint y: 429, distance: 4.7
click at [545, 430] on div "No Paint" at bounding box center [612, 433] width 192 height 15
click at [577, 441] on div "Select..." at bounding box center [609, 446] width 181 height 14
click at [549, 460] on div "None" at bounding box center [612, 459] width 192 height 15
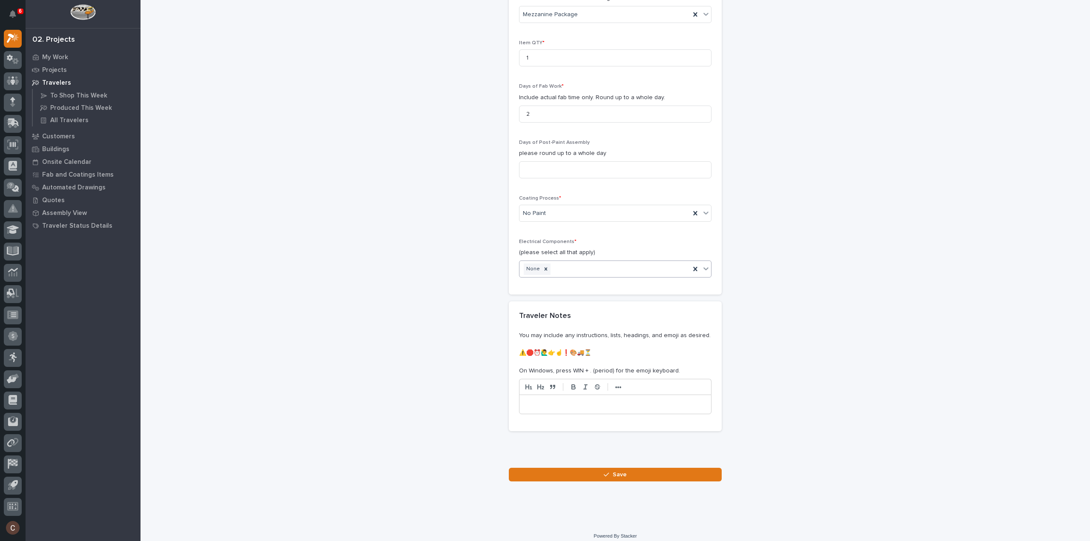
scroll to position [876, 0]
click at [613, 469] on span "Save" at bounding box center [620, 472] width 14 height 8
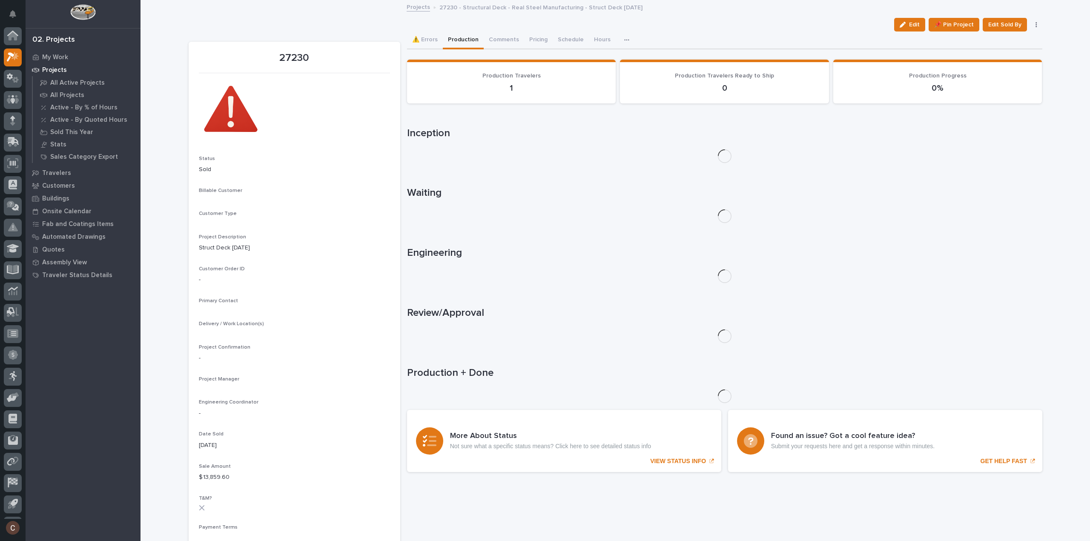
scroll to position [19, 0]
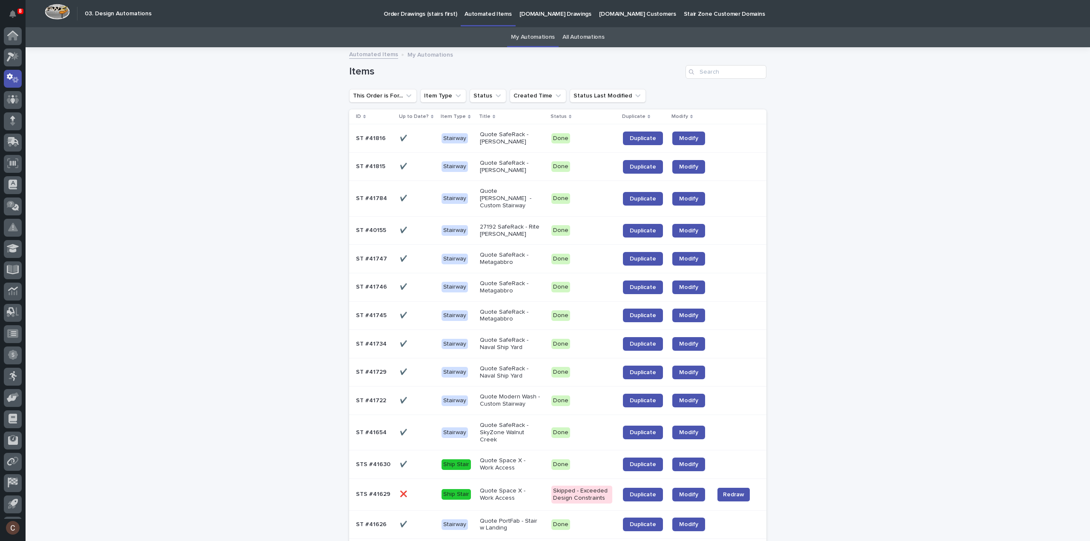
scroll to position [19, 0]
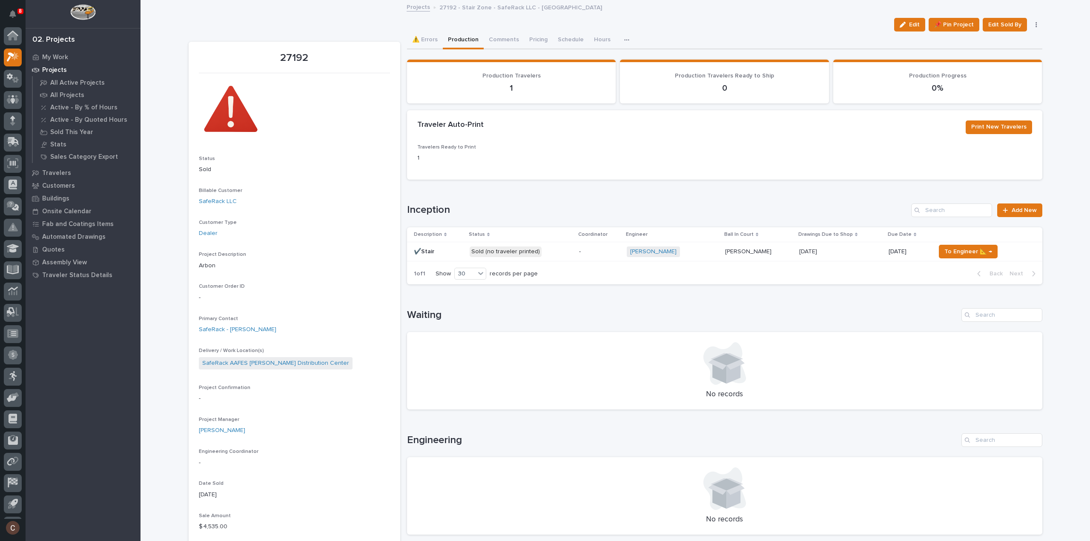
scroll to position [19, 0]
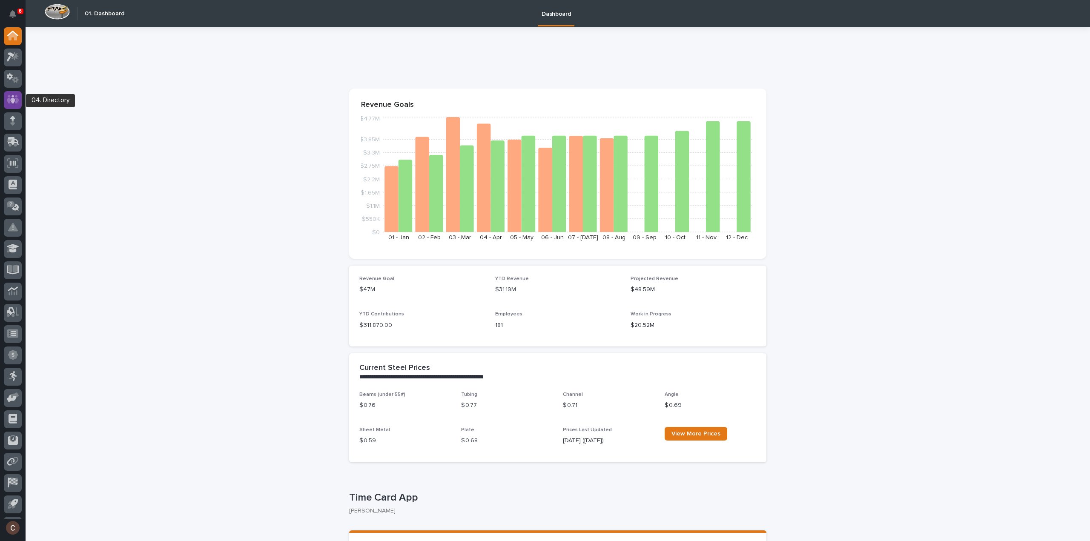
click at [17, 97] on icon at bounding box center [13, 99] width 12 height 10
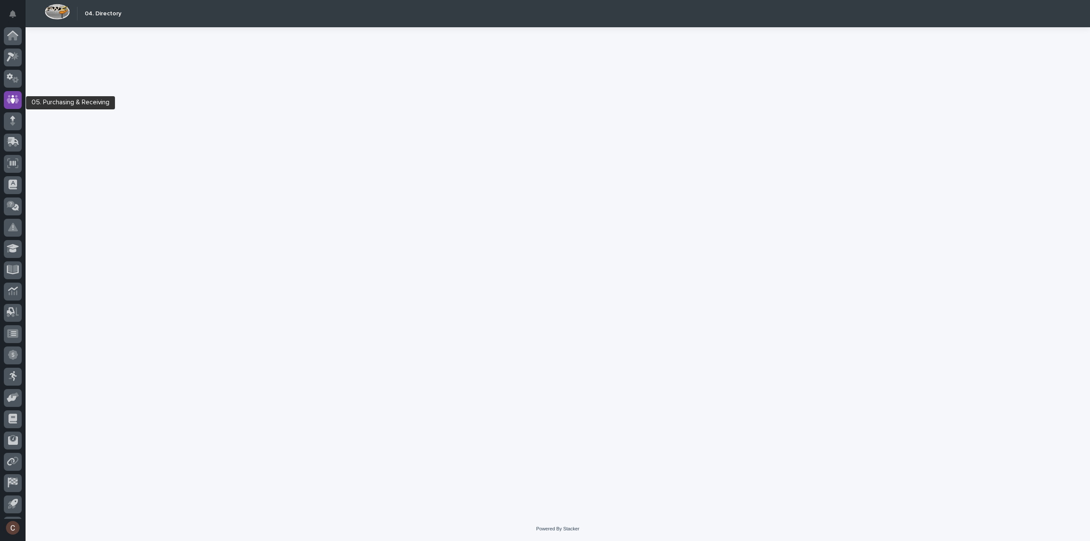
scroll to position [19, 0]
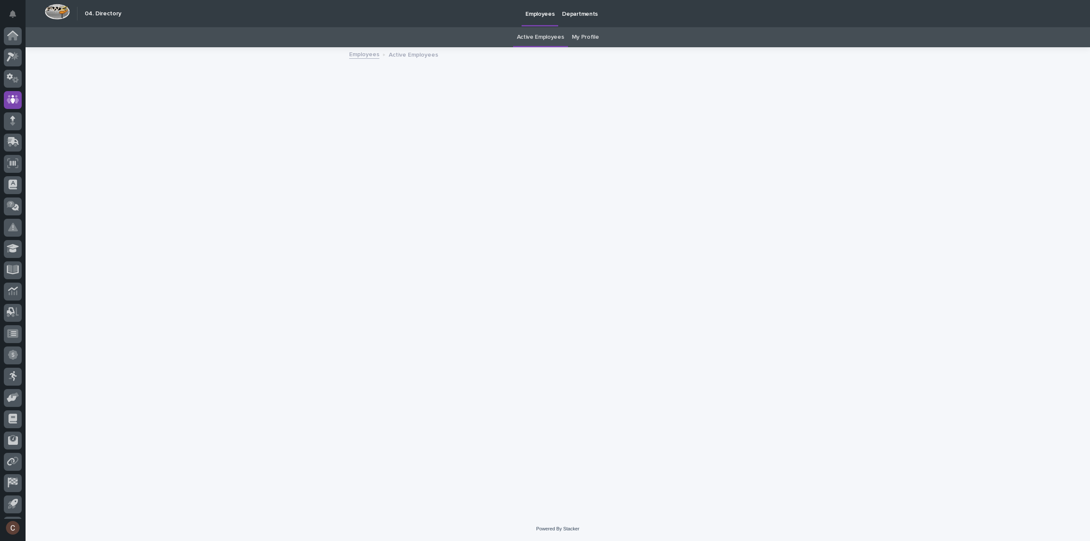
scroll to position [19, 0]
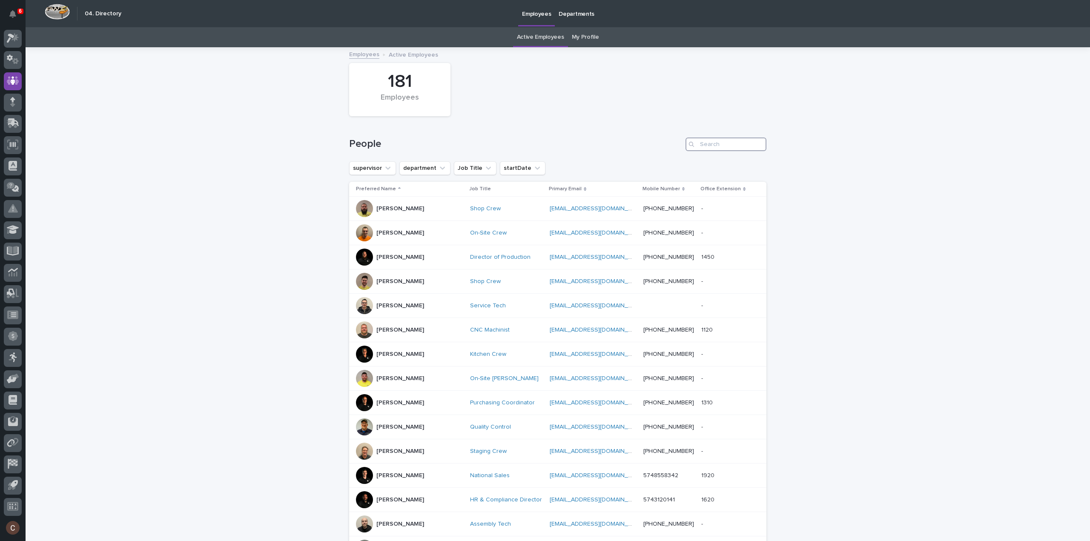
click at [732, 145] on input "Search" at bounding box center [725, 144] width 81 height 14
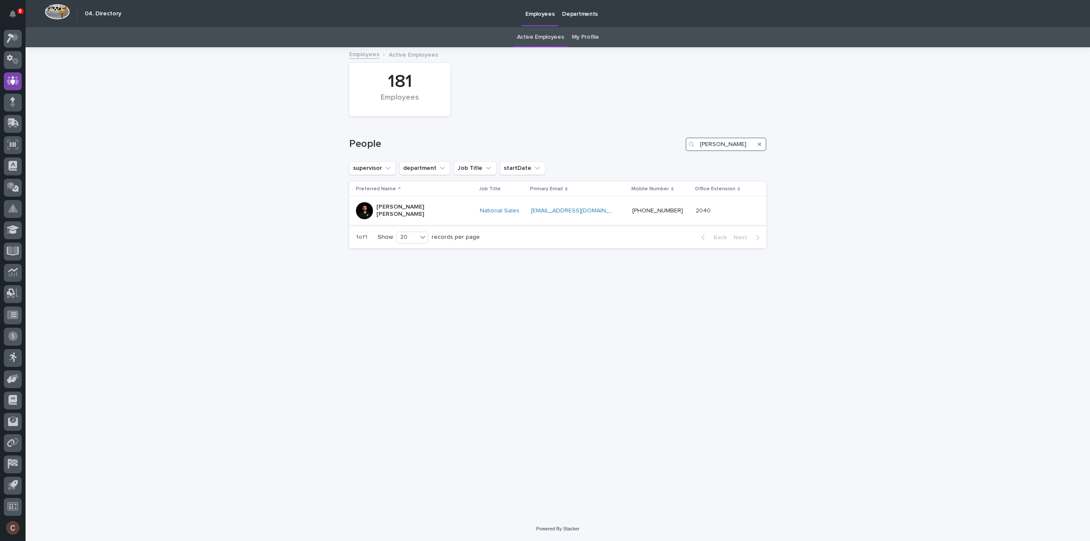
type input "connor"
click at [603, 210] on div "cmatthes@pwiworks.com cmatthes@pwiworks.com" at bounding box center [578, 211] width 94 height 14
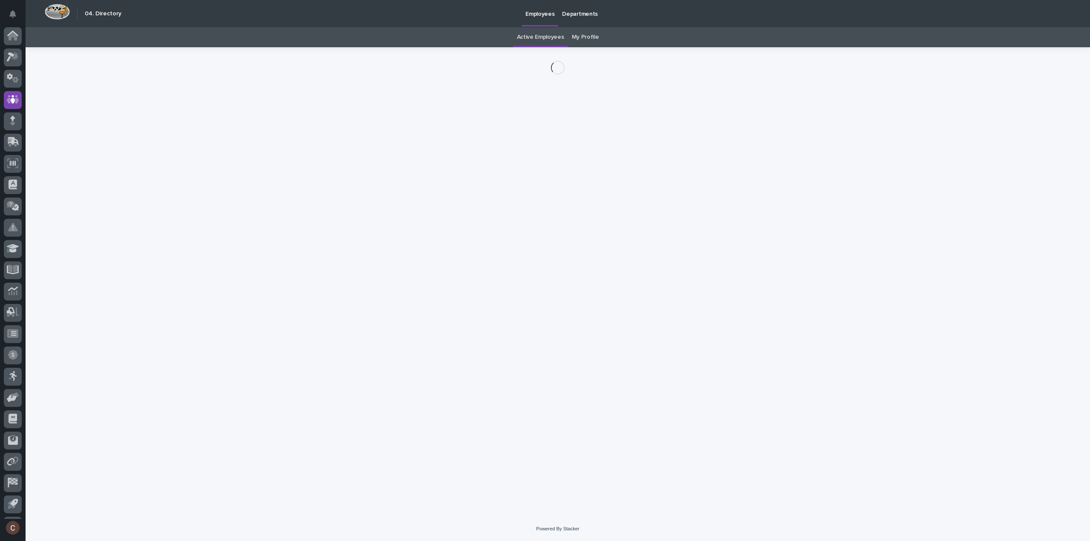
scroll to position [19, 0]
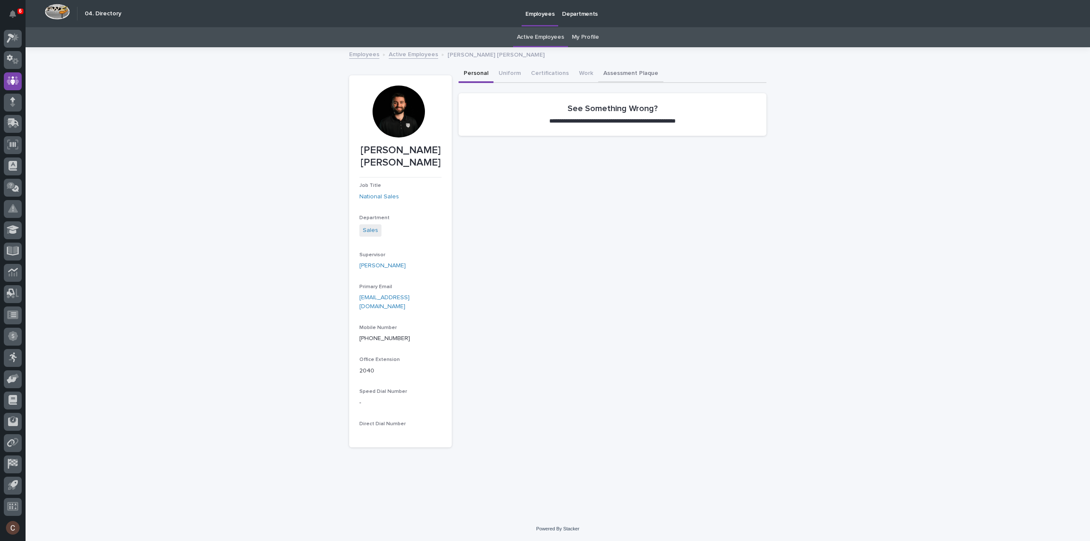
click at [621, 78] on button "Assessment Plaque" at bounding box center [630, 74] width 65 height 18
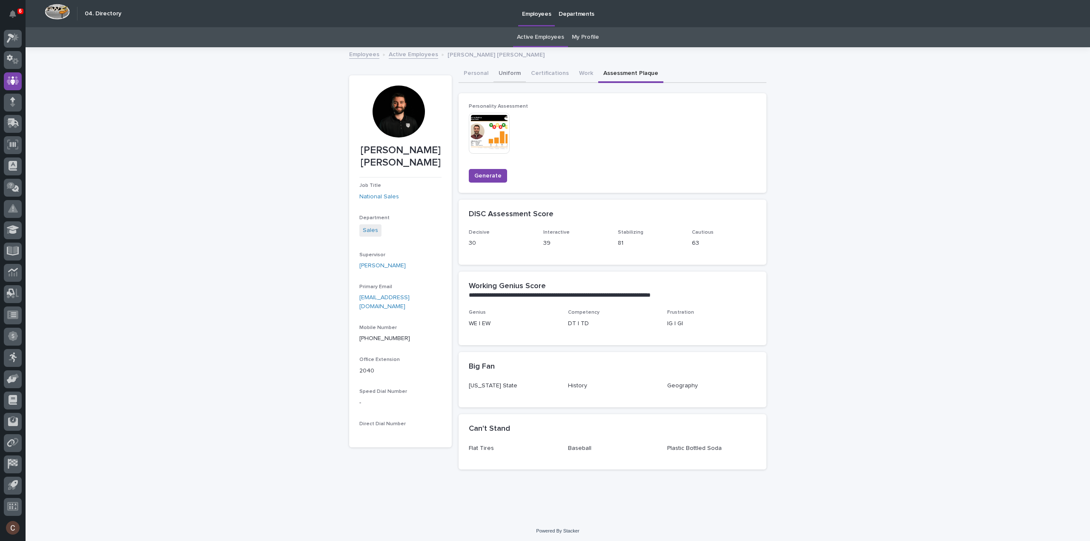
click at [513, 76] on button "Uniform" at bounding box center [509, 74] width 32 height 18
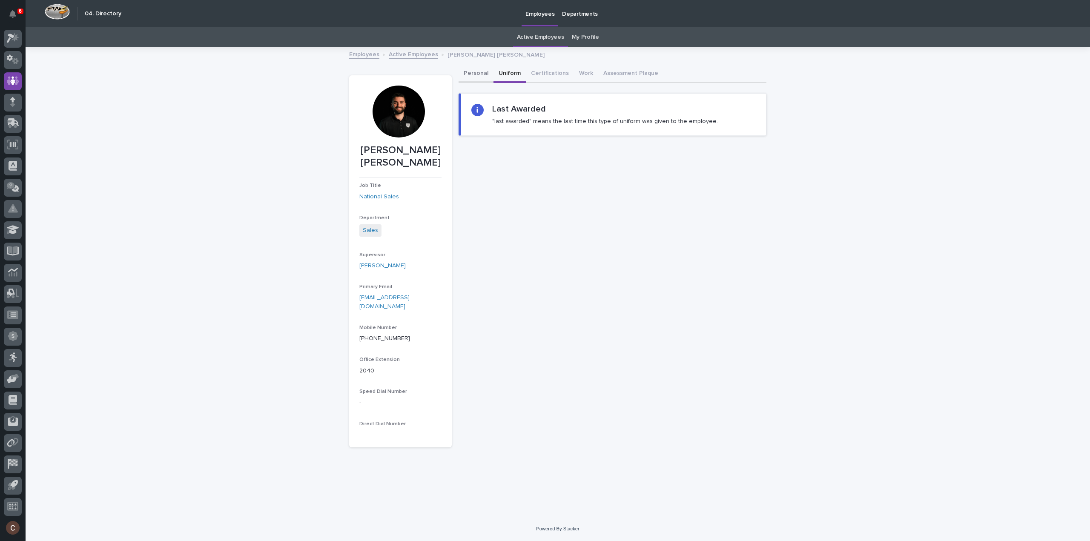
drag, startPoint x: 476, startPoint y: 77, endPoint x: 551, endPoint y: 66, distance: 75.4
click at [476, 77] on button "Personal" at bounding box center [475, 74] width 35 height 18
click at [579, 71] on button "Work" at bounding box center [586, 74] width 24 height 18
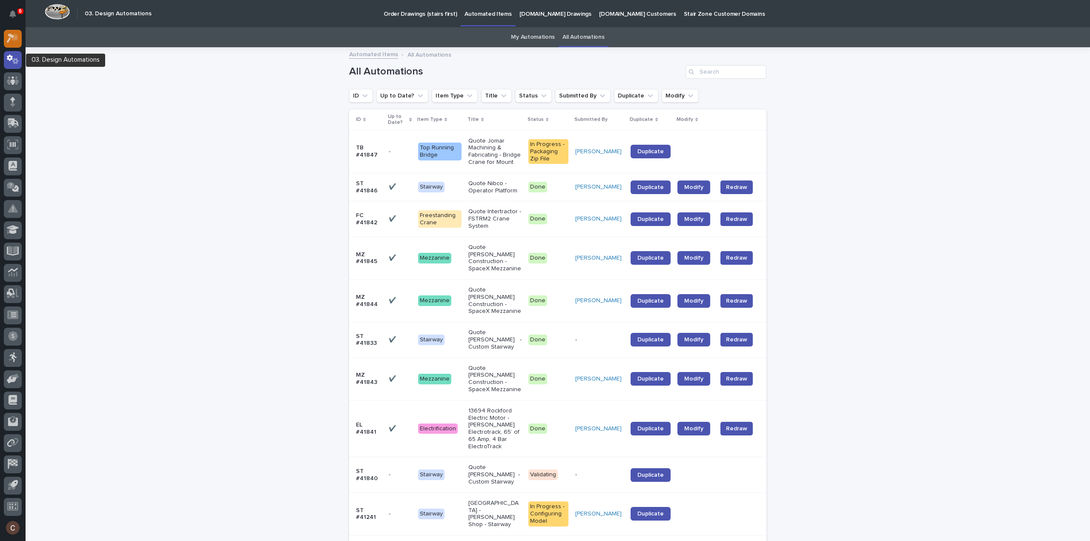
click at [12, 40] on icon at bounding box center [13, 38] width 12 height 10
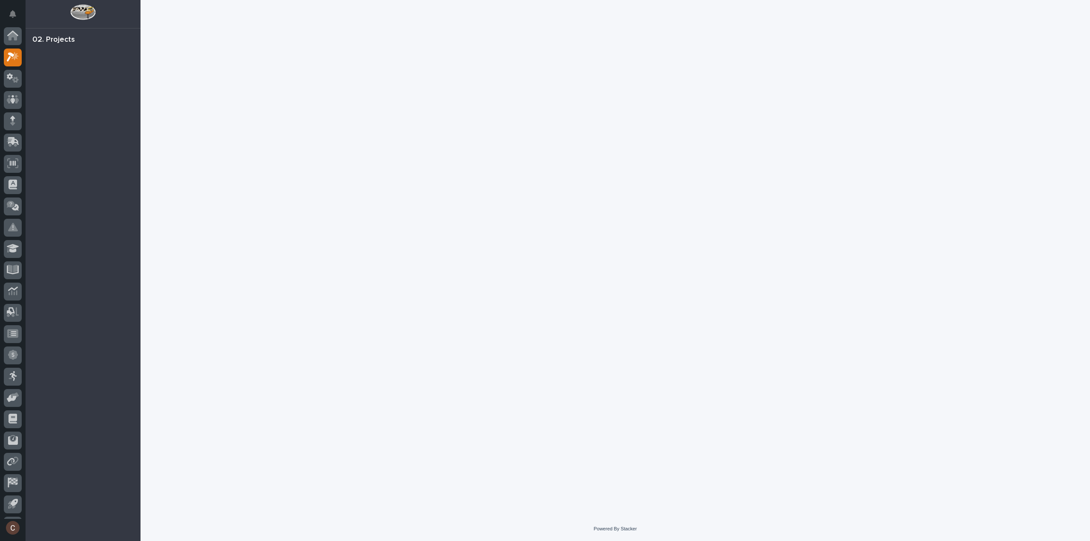
scroll to position [19, 0]
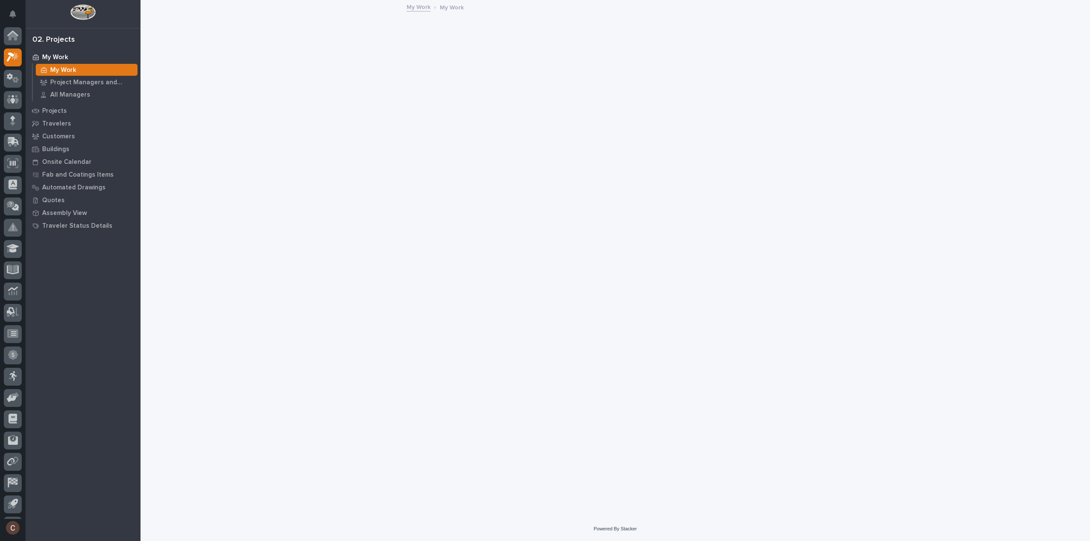
scroll to position [19, 0]
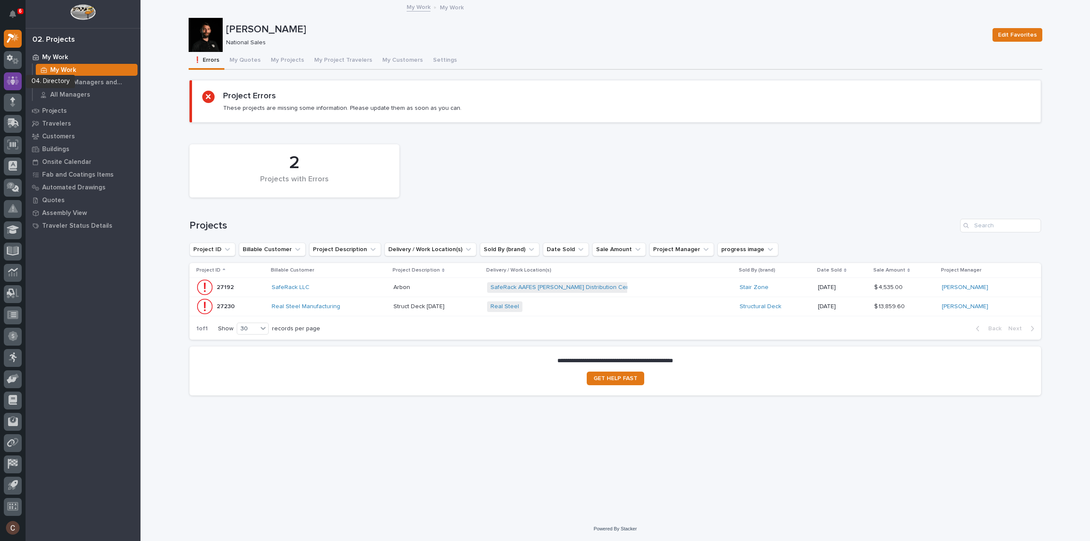
click at [13, 84] on icon at bounding box center [12, 81] width 5 height 9
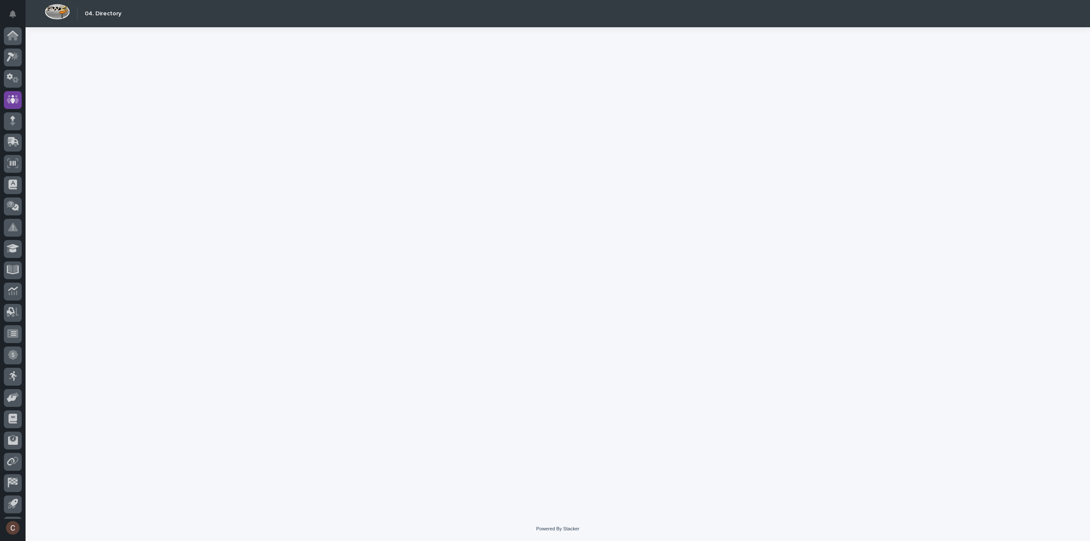
scroll to position [19, 0]
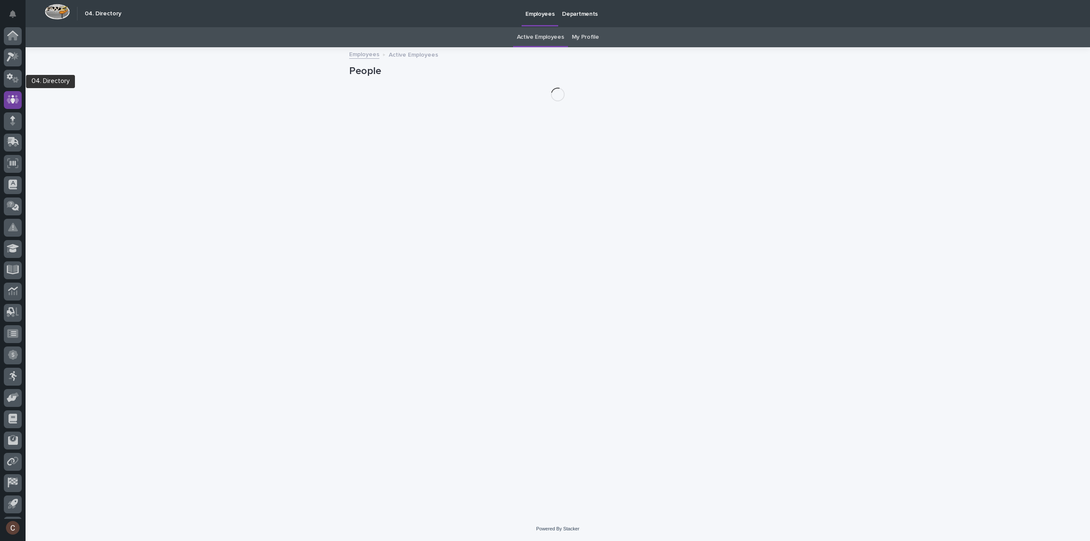
scroll to position [19, 0]
click at [586, 31] on link "My Profile" at bounding box center [585, 37] width 27 height 20
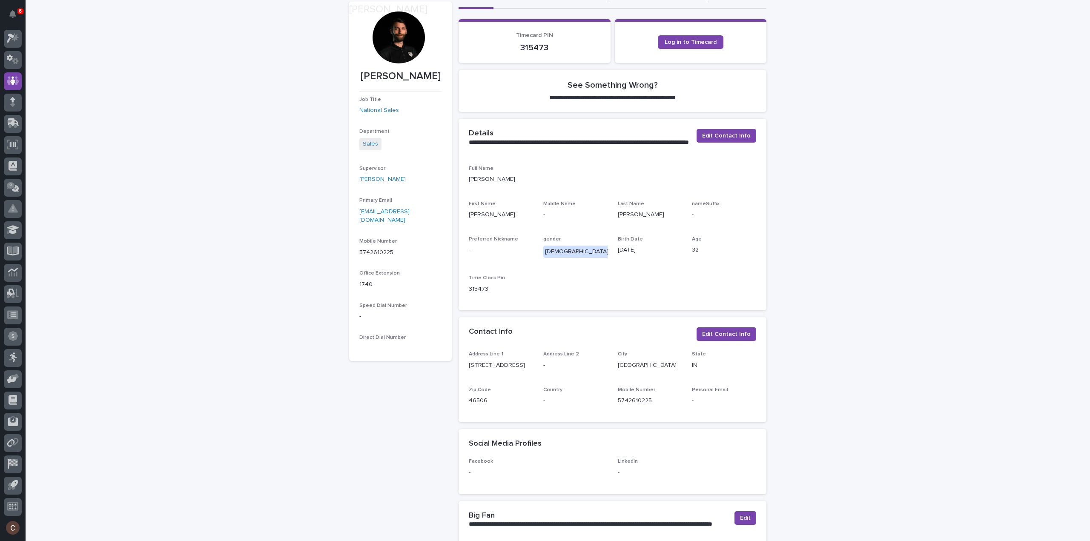
scroll to position [85, 0]
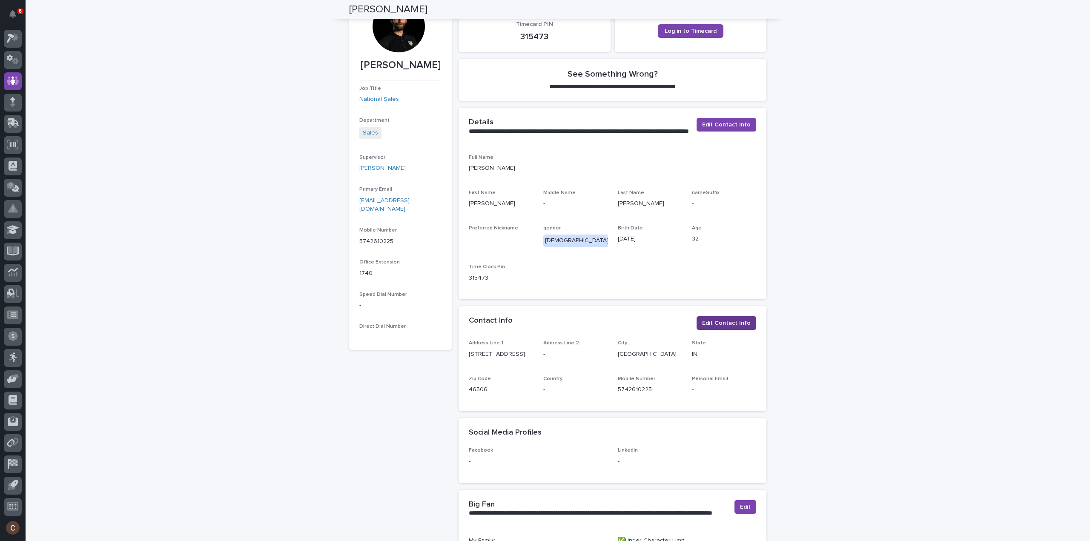
click at [722, 323] on span "Edit Contact Info" at bounding box center [726, 323] width 49 height 9
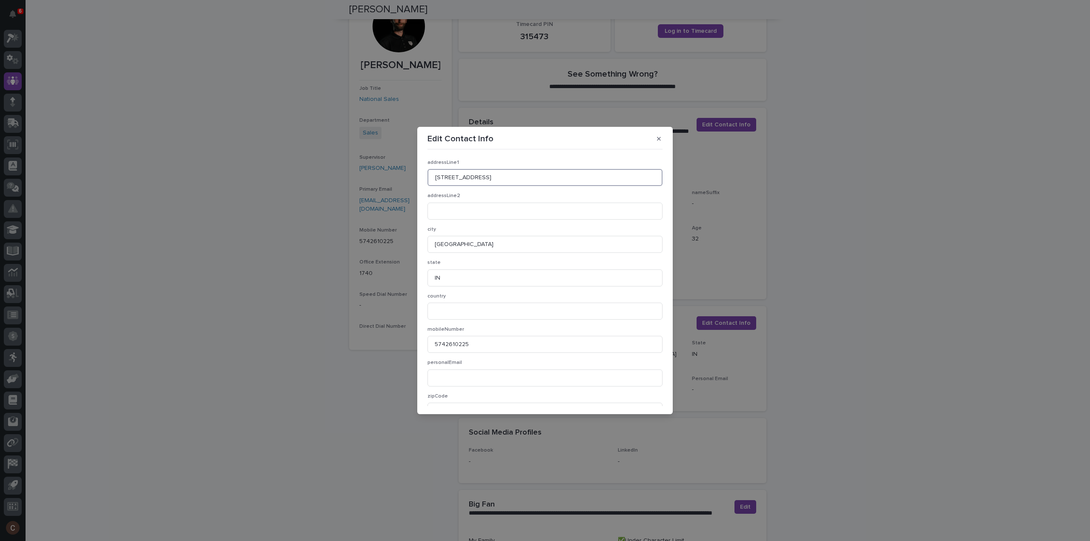
drag, startPoint x: 519, startPoint y: 180, endPoint x: 186, endPoint y: 180, distance: 333.3
click at [194, 182] on div "Edit Contact Info addressLine1 2886 US Highway 6 addressLine2 city Bremen state…" at bounding box center [545, 270] width 1090 height 541
type input "5025 Village Drive"
type input "Leesburg"
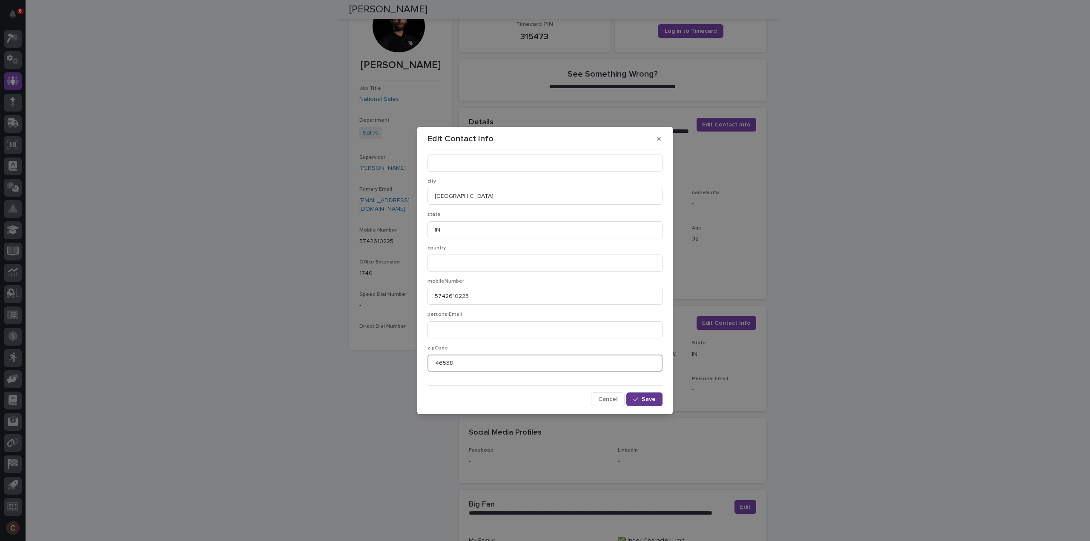
type input "46538"
click at [643, 394] on button "Save" at bounding box center [644, 399] width 36 height 14
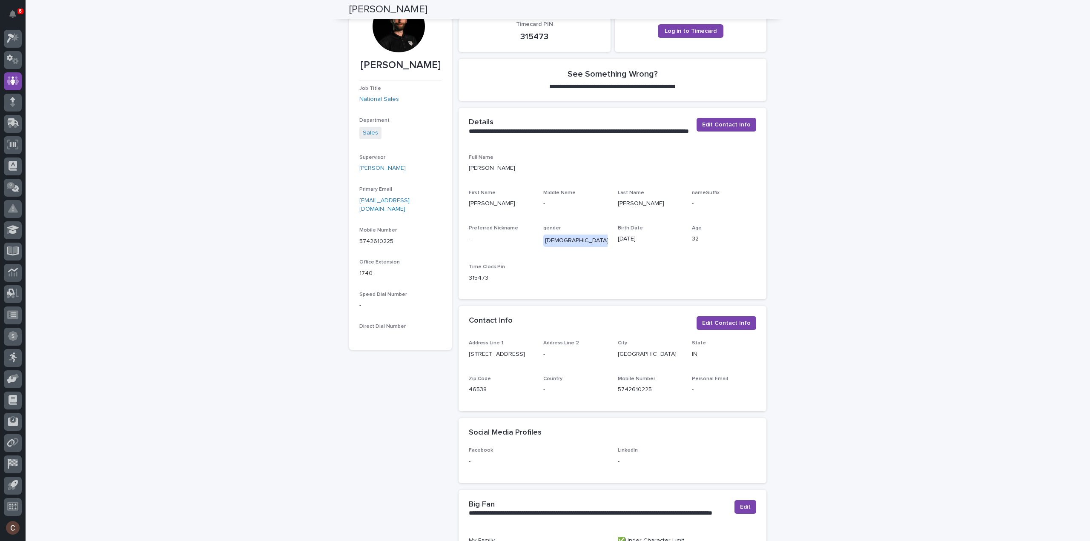
scroll to position [0, 0]
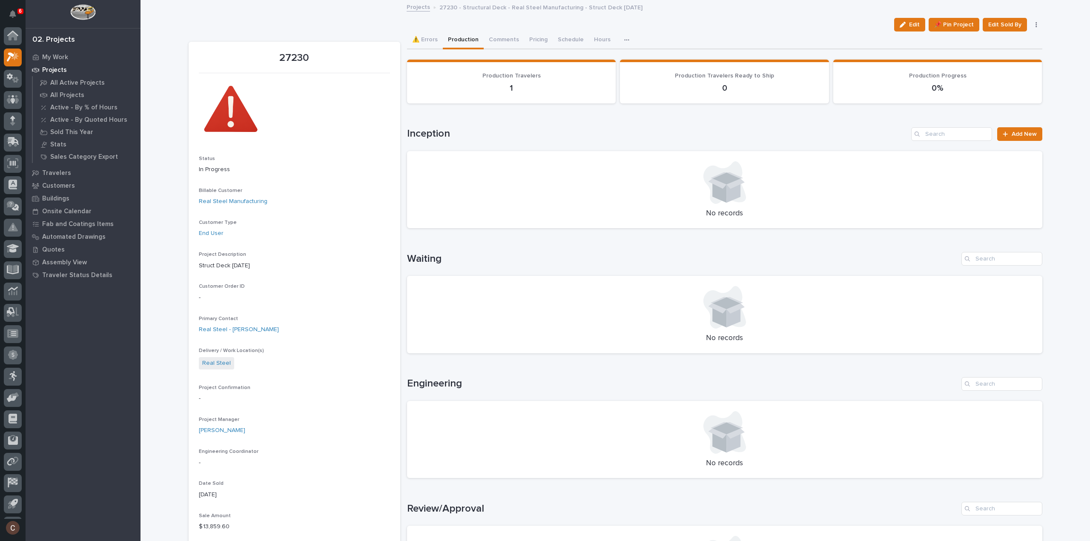
scroll to position [19, 0]
